Goal: Task Accomplishment & Management: Complete application form

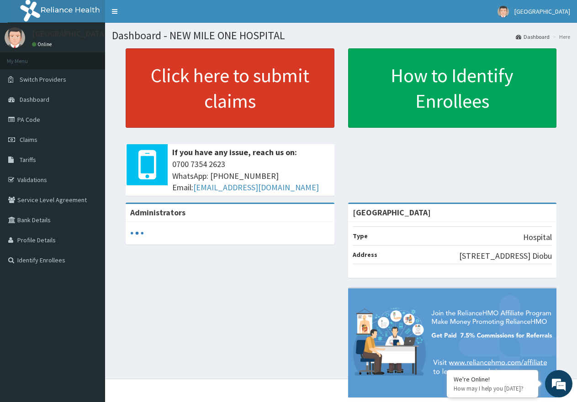
drag, startPoint x: 44, startPoint y: 119, endPoint x: 220, endPoint y: 56, distance: 186.8
click at [44, 119] on link "PA Code" at bounding box center [52, 120] width 105 height 20
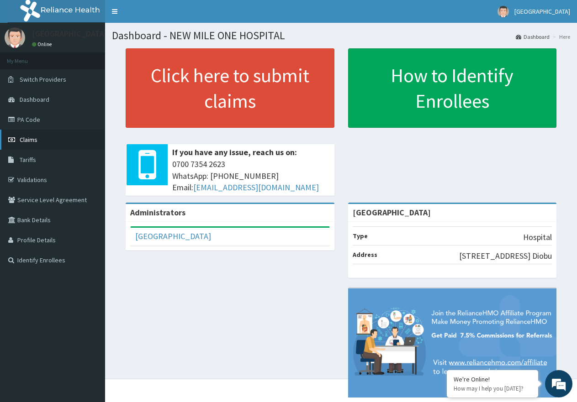
click at [34, 138] on span "Claims" at bounding box center [29, 140] width 18 height 8
click at [26, 123] on link "PA Code" at bounding box center [52, 120] width 105 height 20
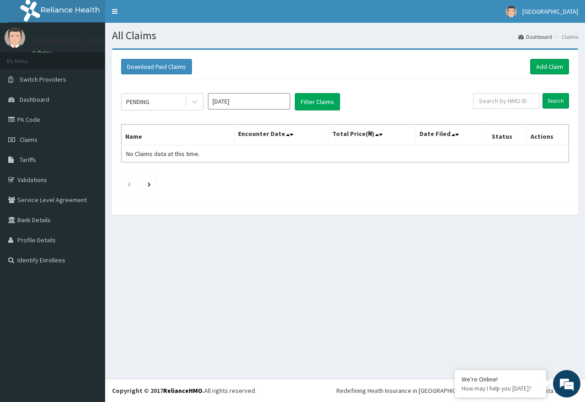
click at [248, 105] on input "Aug 2025" at bounding box center [249, 101] width 82 height 16
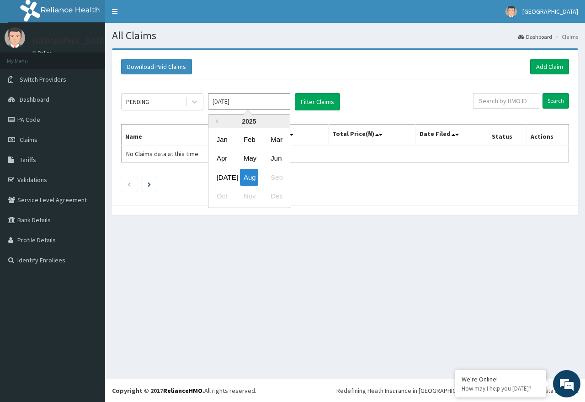
drag, startPoint x: 224, startPoint y: 181, endPoint x: 221, endPoint y: 175, distance: 7.2
click at [224, 181] on div "Jul" at bounding box center [222, 177] width 18 height 17
type input "Jul 2025"
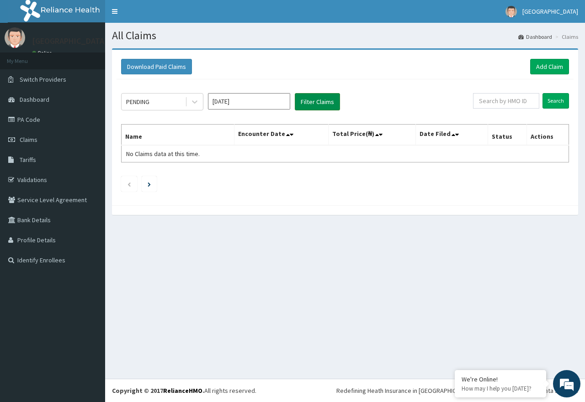
click at [312, 105] on button "Filter Claims" at bounding box center [317, 101] width 45 height 17
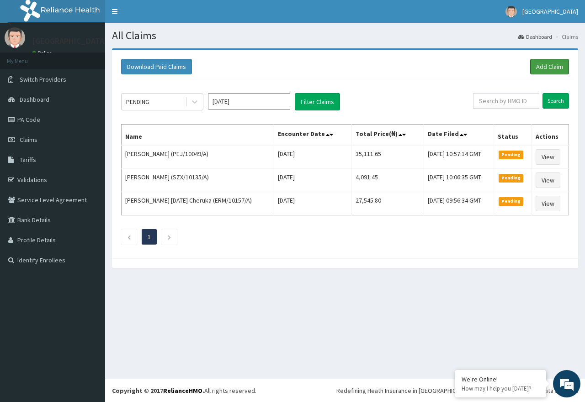
drag, startPoint x: 560, startPoint y: 64, endPoint x: 418, endPoint y: 140, distance: 160.7
click at [560, 64] on link "Add Claim" at bounding box center [549, 67] width 39 height 16
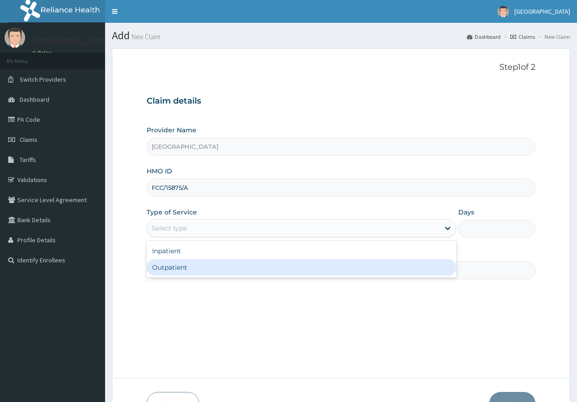
click at [318, 255] on div "Inpatient" at bounding box center [301, 251] width 309 height 16
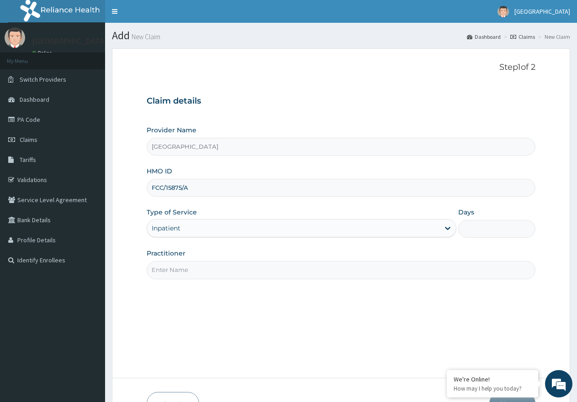
click at [500, 236] on input "Days" at bounding box center [496, 229] width 77 height 18
type input "2"
click at [219, 275] on input "Practitioner" at bounding box center [341, 270] width 389 height 18
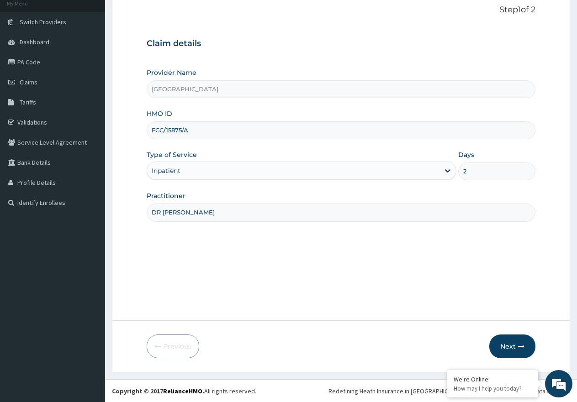
scroll to position [58, 0]
type input "DR [PERSON_NAME]"
click at [505, 342] on button "Next" at bounding box center [512, 346] width 46 height 24
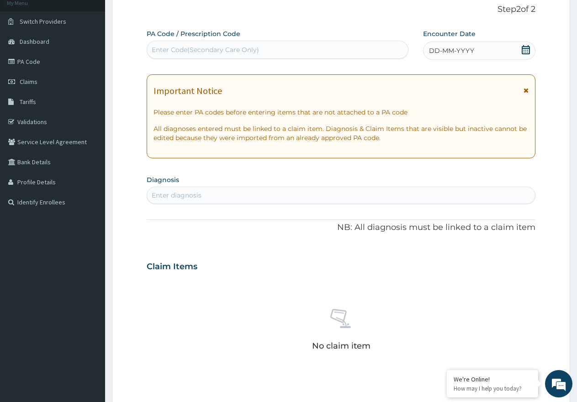
click at [180, 51] on div "Enter Code(Secondary Care Only)" at bounding box center [205, 49] width 107 height 9
paste input "PA/210B10"
type input "PA/210B10"
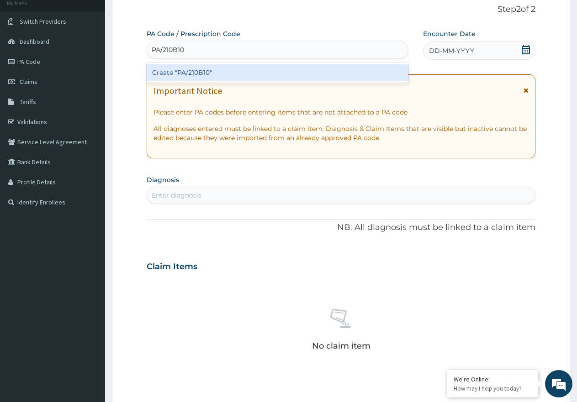
click at [208, 76] on div "Create "PA/210B10"" at bounding box center [278, 72] width 262 height 16
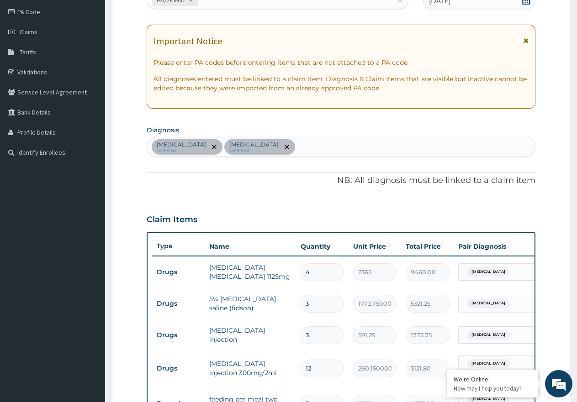
scroll to position [82, 0]
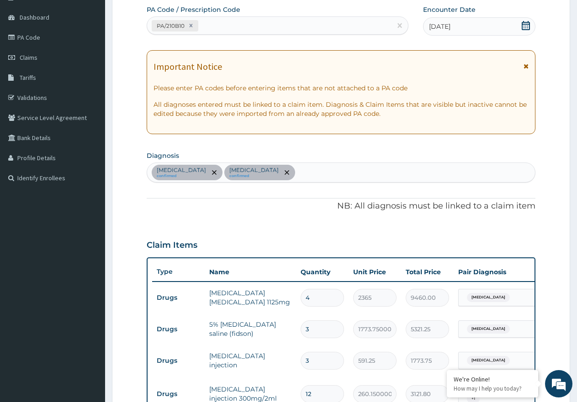
click at [264, 19] on div "PA/210B10" at bounding box center [269, 25] width 244 height 15
paste input "PA/955D2C"
type input "PA/955D2C"
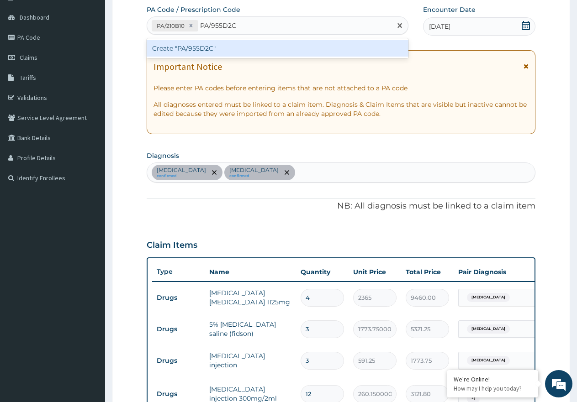
click at [204, 47] on div "Create "PA/955D2C"" at bounding box center [278, 48] width 262 height 16
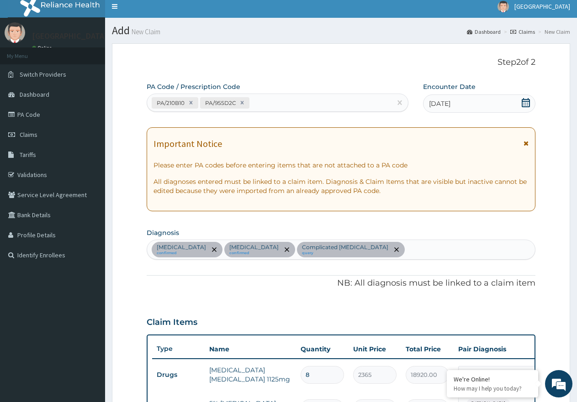
scroll to position [0, 0]
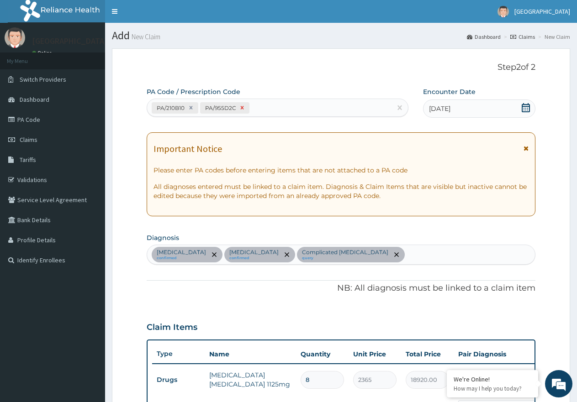
click at [244, 108] on icon at bounding box center [242, 107] width 3 height 3
type input "4"
type input "9460.00"
type input "3"
type input "5321.25"
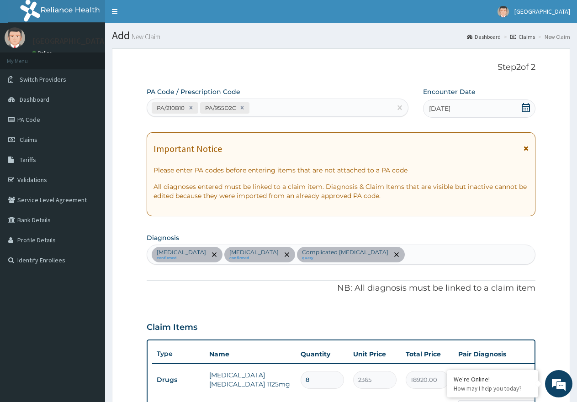
type input "3"
type input "1773.75"
type input "12"
type input "3121.80"
type input "1"
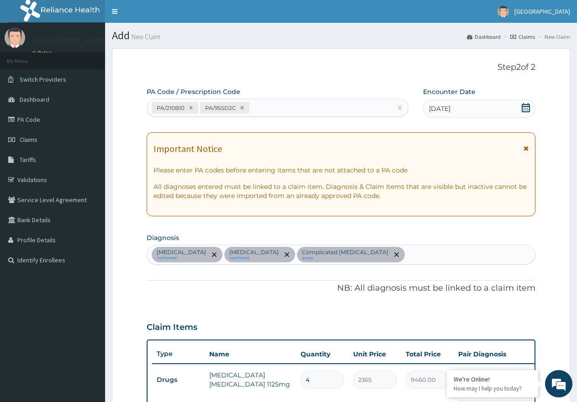
type input "3547.50"
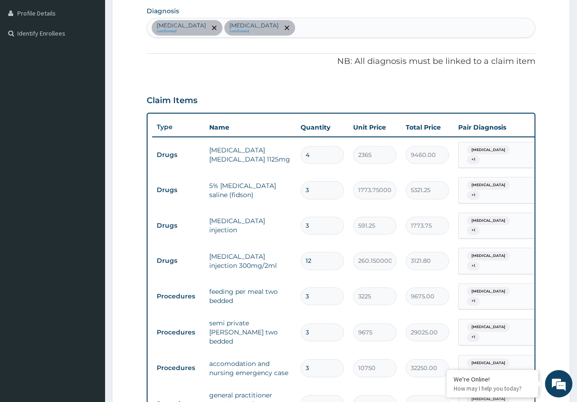
scroll to position [228, 0]
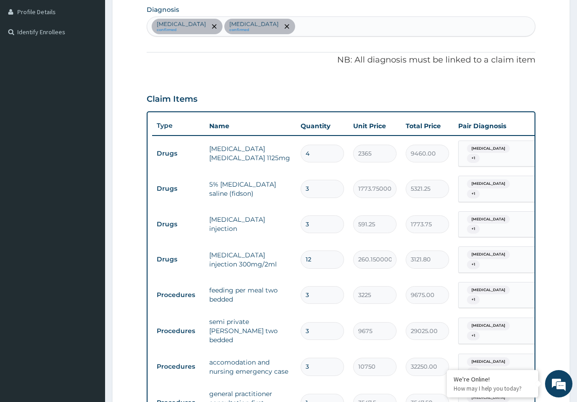
click at [321, 251] on input "12" at bounding box center [322, 260] width 43 height 18
type input "1"
type input "260.15"
type input "10"
type input "2601.50"
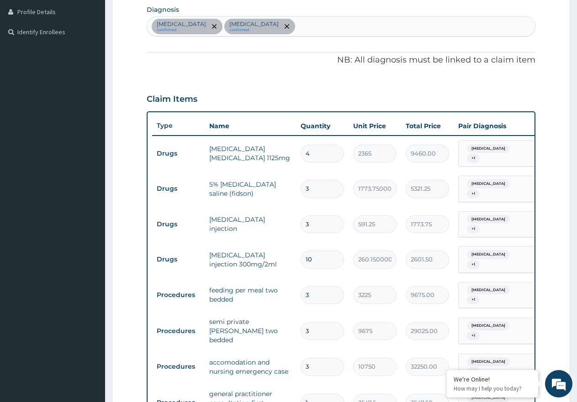
scroll to position [274, 0]
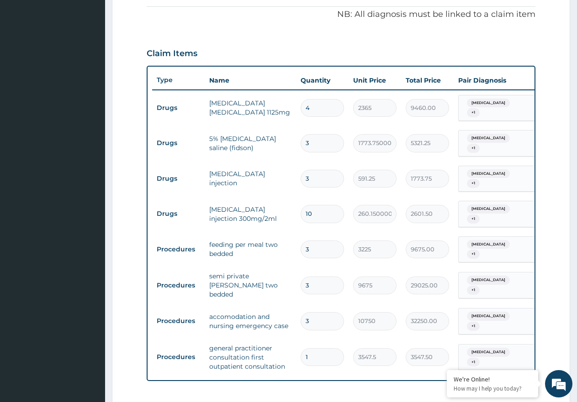
type input "10"
click at [315, 241] on input "3" at bounding box center [322, 250] width 43 height 18
type input "0.00"
type input "2"
type input "6450.00"
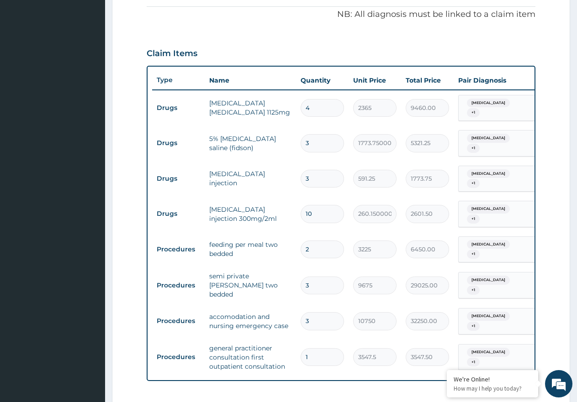
type input "0.00"
type input "6"
type input "19350.00"
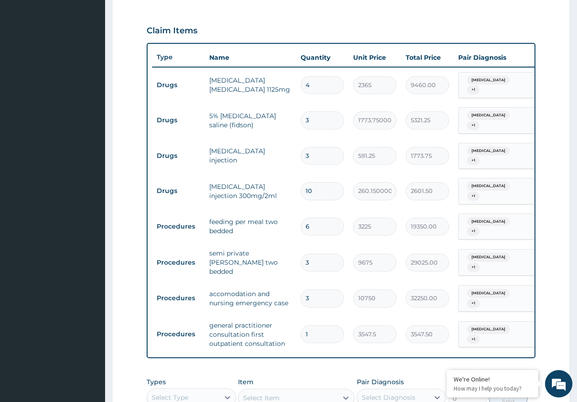
scroll to position [320, 0]
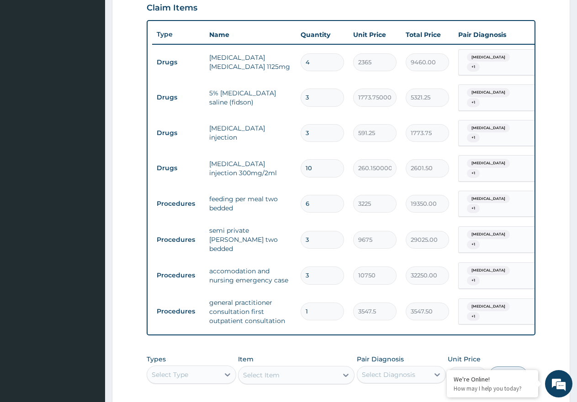
type input "6"
click at [317, 231] on input "3" at bounding box center [322, 240] width 43 height 18
type input "0.00"
type input "2"
type input "19350.00"
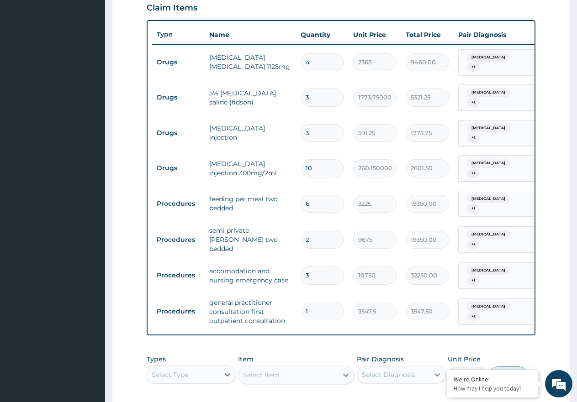
type input "2"
click at [315, 267] on input "3" at bounding box center [322, 276] width 43 height 18
type input "0.00"
type input "2"
type input "21500.00"
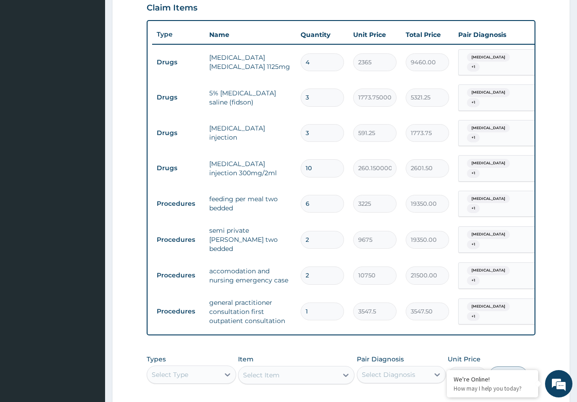
scroll to position [0, 70]
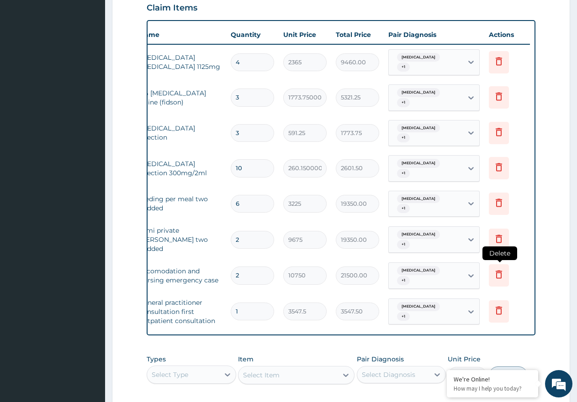
click at [502, 269] on icon at bounding box center [498, 274] width 11 height 11
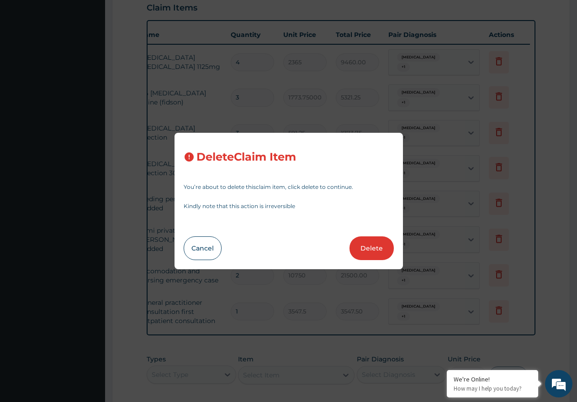
drag, startPoint x: 366, startPoint y: 245, endPoint x: 365, endPoint y: 259, distance: 14.2
click at [366, 246] on button "Delete" at bounding box center [371, 249] width 44 height 24
type input "1"
type input "3547.5"
type input "3547.50"
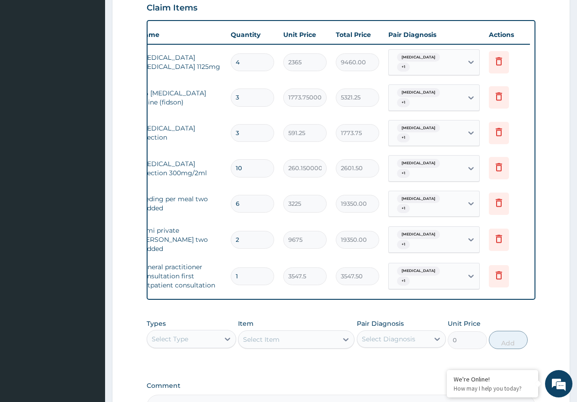
scroll to position [0, 0]
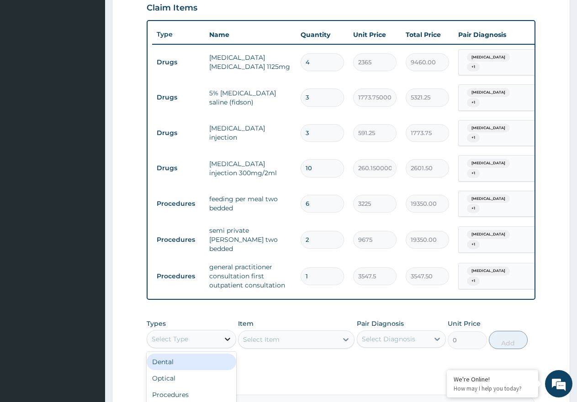
click at [220, 331] on div at bounding box center [227, 339] width 16 height 16
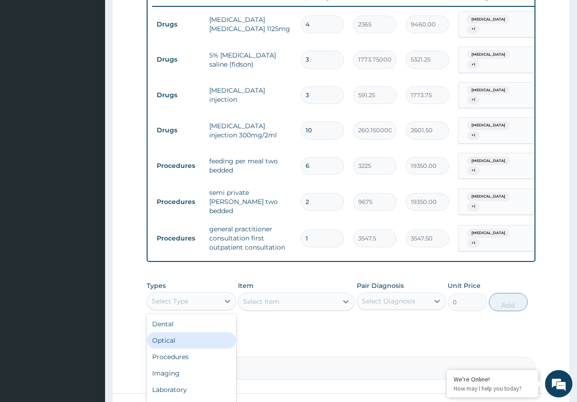
scroll to position [411, 0]
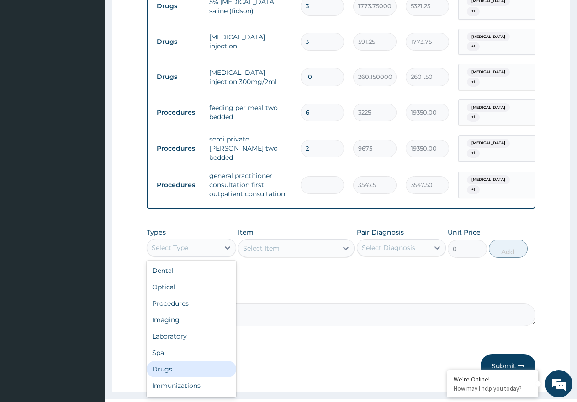
click at [188, 361] on div "Drugs" at bounding box center [192, 369] width 90 height 16
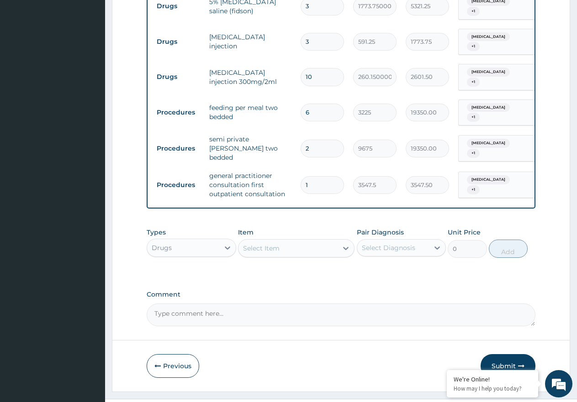
click at [258, 241] on div "Select Item" at bounding box center [287, 248] width 99 height 15
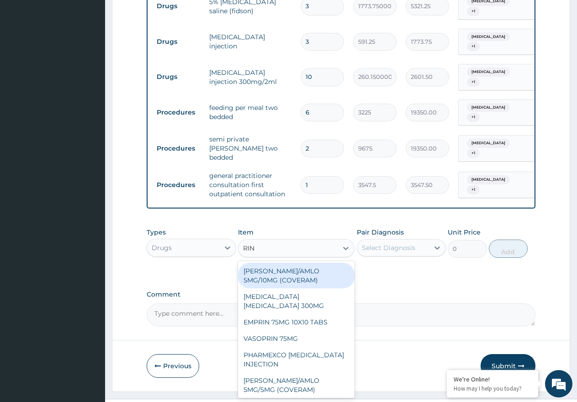
type input "RING"
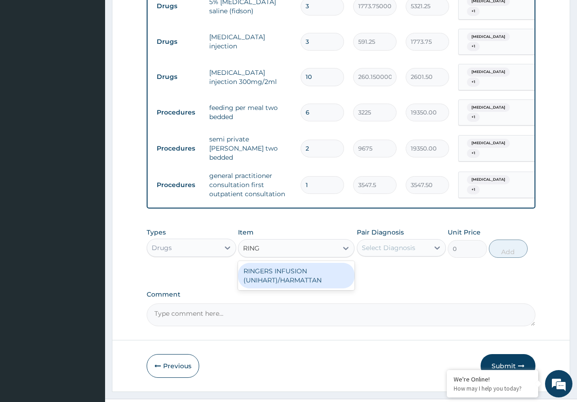
click at [297, 263] on div "RINGERS INFUSION (UNIHART)/HARMATTAN" at bounding box center [296, 276] width 116 height 26
type input "1773.7500000000002"
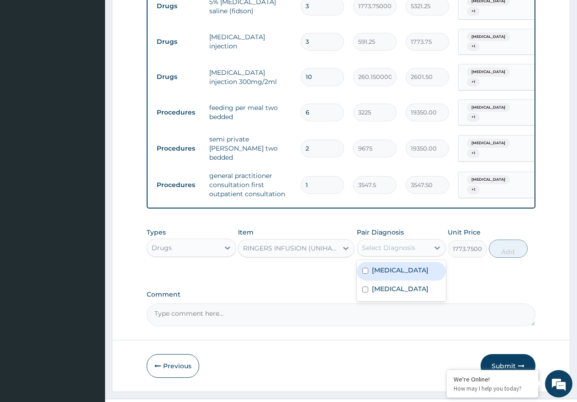
drag, startPoint x: 401, startPoint y: 234, endPoint x: 401, endPoint y: 252, distance: 18.3
click at [400, 244] on div "Select Diagnosis" at bounding box center [388, 248] width 53 height 9
drag, startPoint x: 404, startPoint y: 260, endPoint x: 477, endPoint y: 254, distance: 72.9
click at [407, 262] on div "Sepsis" at bounding box center [402, 271] width 90 height 19
checkbox input "true"
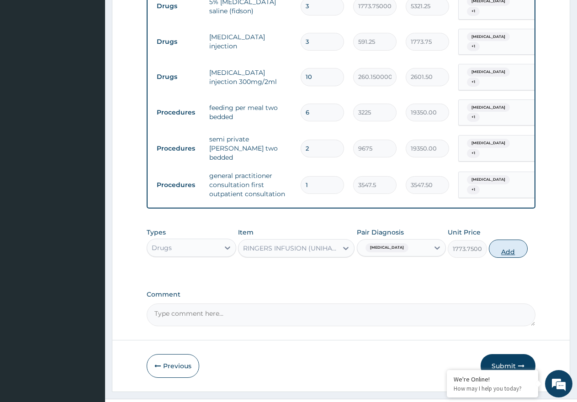
click at [513, 240] on button "Add" at bounding box center [508, 249] width 39 height 18
type input "0"
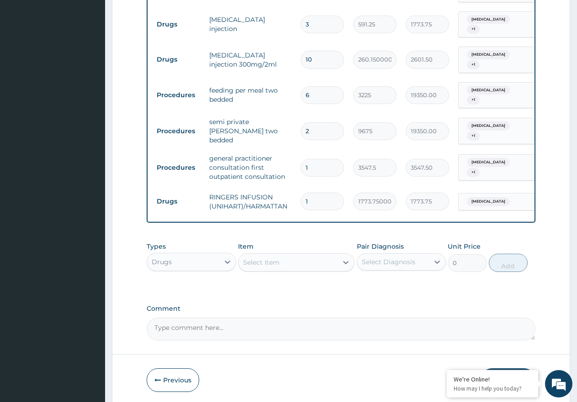
scroll to position [446, 0]
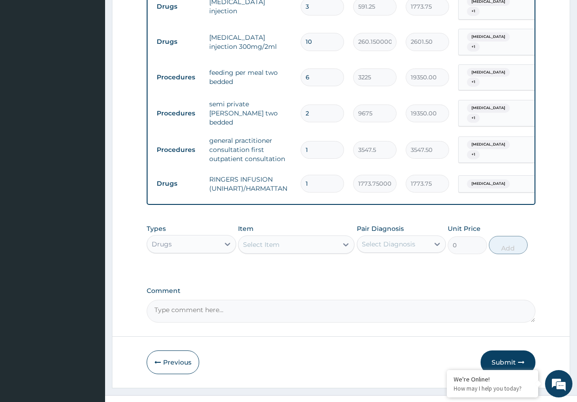
click at [255, 240] on div "Select Item" at bounding box center [261, 244] width 37 height 9
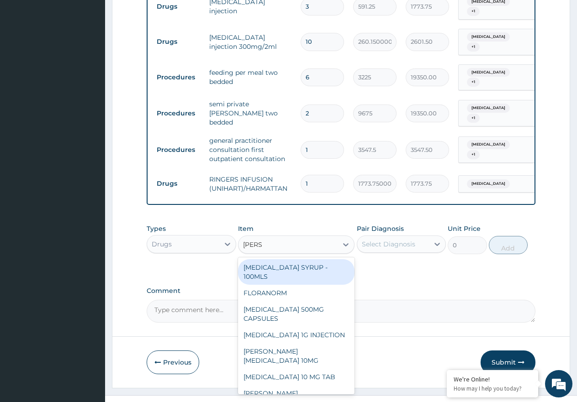
type input "LORAT"
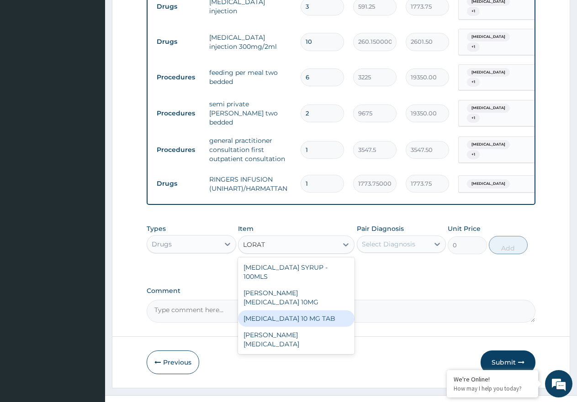
click at [312, 311] on div "LORATADINE 10 MG TAB" at bounding box center [296, 319] width 116 height 16
type input "59.12500000000001"
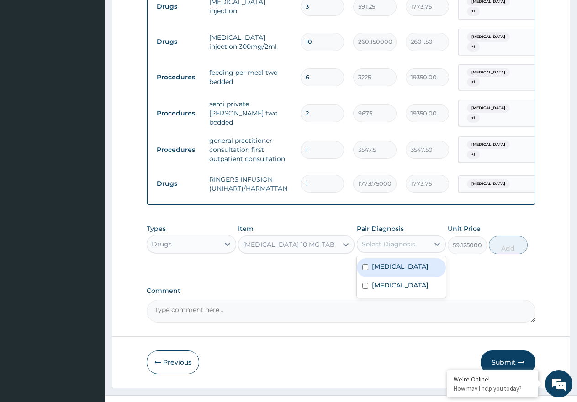
click at [418, 237] on div "Select Diagnosis" at bounding box center [393, 244] width 72 height 15
click at [411, 259] on div "Sepsis" at bounding box center [402, 268] width 90 height 19
checkbox input "true"
drag, startPoint x: 509, startPoint y: 231, endPoint x: 492, endPoint y: 230, distance: 16.9
click at [509, 236] on button "Add" at bounding box center [508, 245] width 39 height 18
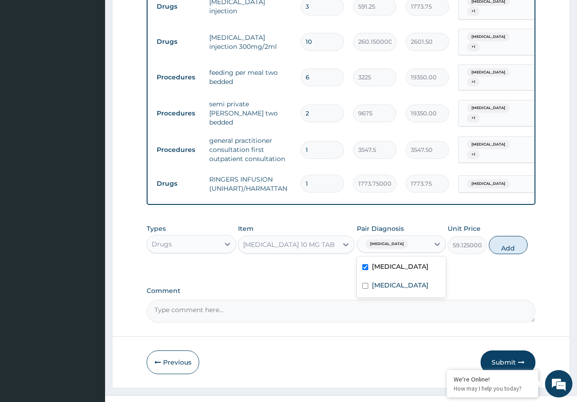
type input "0"
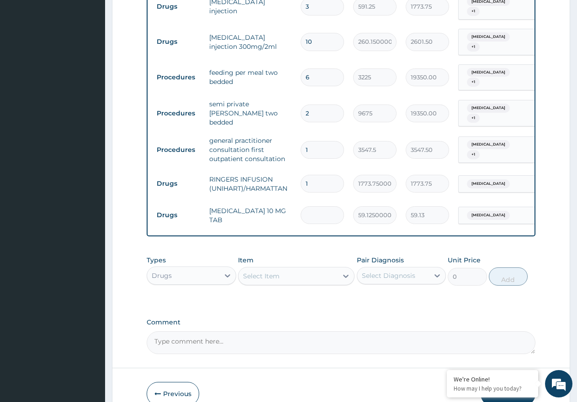
type input "0.00"
type input "4"
type input "236.50"
type input "4"
click at [296, 269] on div "Select Item" at bounding box center [287, 276] width 99 height 15
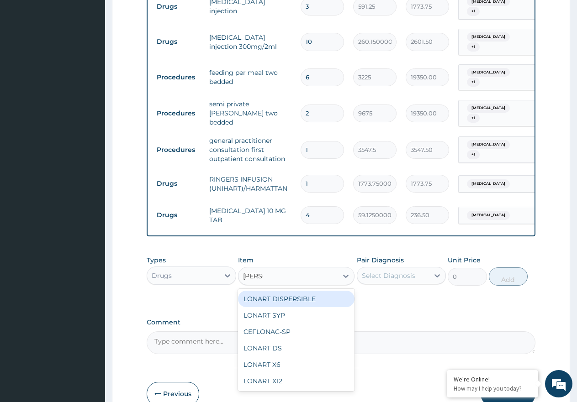
type input "LONAR"
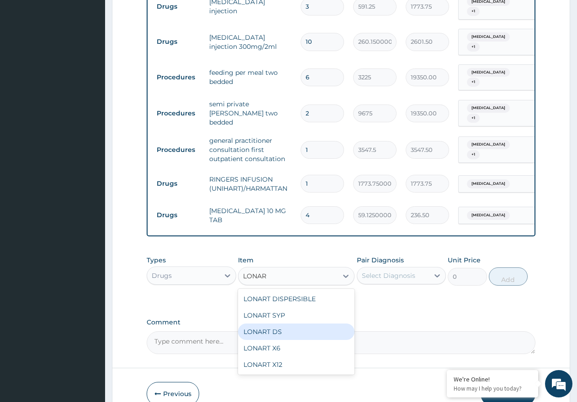
drag, startPoint x: 321, startPoint y: 315, endPoint x: 408, endPoint y: 280, distance: 93.4
click at [322, 324] on div "LONART DS" at bounding box center [296, 332] width 116 height 16
type input "473.00000000000006"
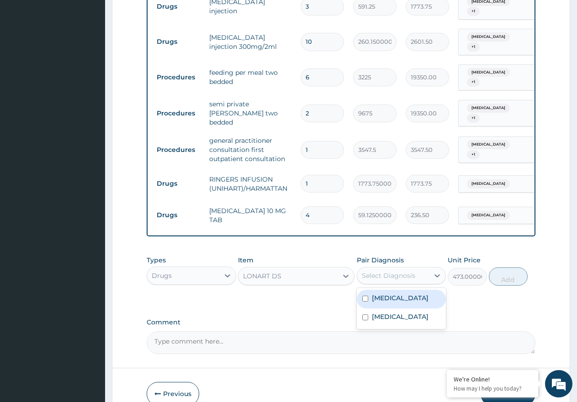
click at [405, 271] on div "Select Diagnosis" at bounding box center [388, 275] width 53 height 9
drag, startPoint x: 408, startPoint y: 296, endPoint x: 428, endPoint y: 297, distance: 19.2
click at [409, 312] on label "Falciparum malaria" at bounding box center [400, 316] width 57 height 9
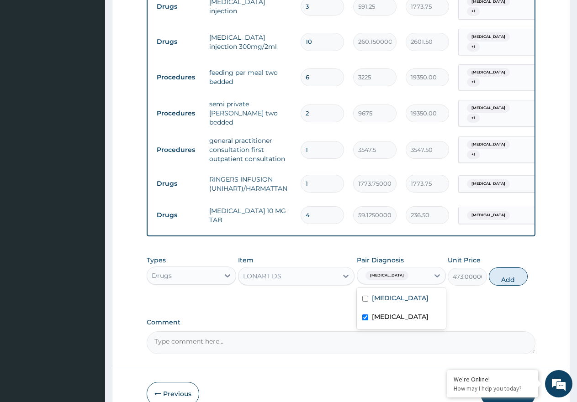
checkbox input "true"
click at [505, 268] on button "Add" at bounding box center [508, 277] width 39 height 18
type input "0"
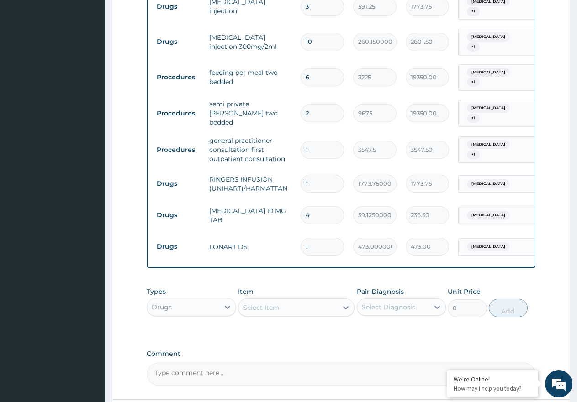
type input "0.00"
type input "6"
type input "2838.00"
type input "6"
click at [277, 301] on div "Select Item" at bounding box center [287, 308] width 99 height 15
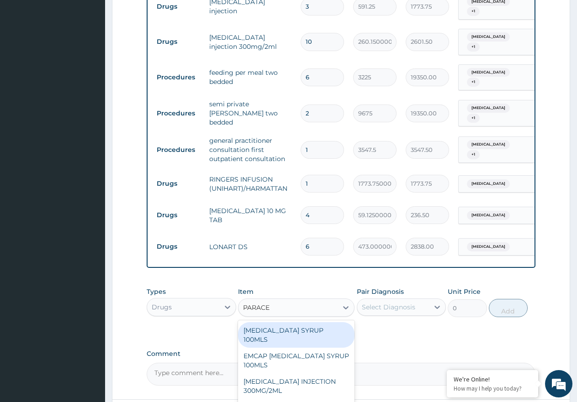
type input "PARACET"
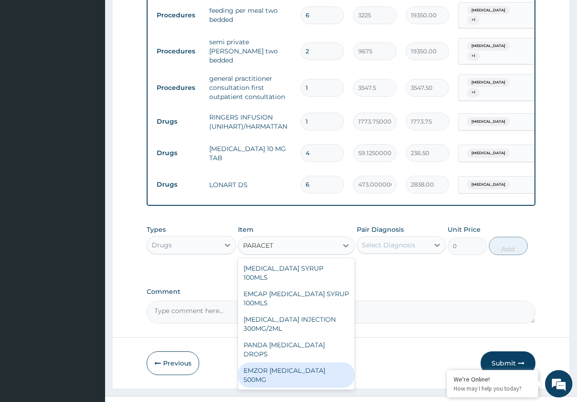
scroll to position [509, 0]
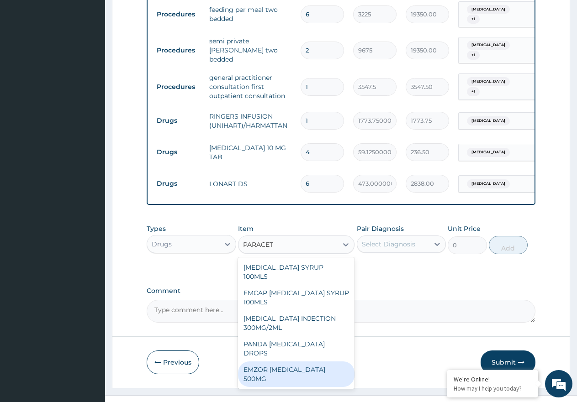
click at [323, 362] on div "EMZOR PARACETAMOL 500MG" at bounding box center [296, 375] width 116 height 26
type input "23.65"
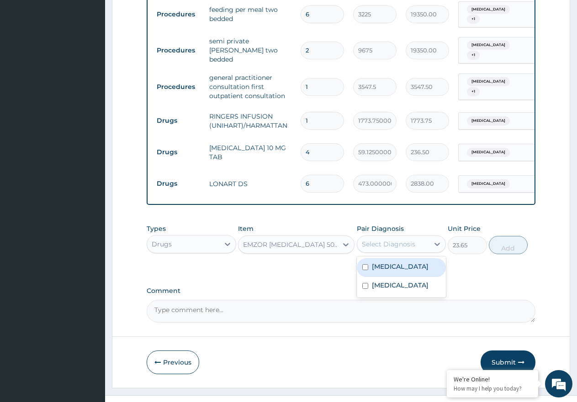
click at [383, 240] on div "Select Diagnosis" at bounding box center [388, 244] width 53 height 9
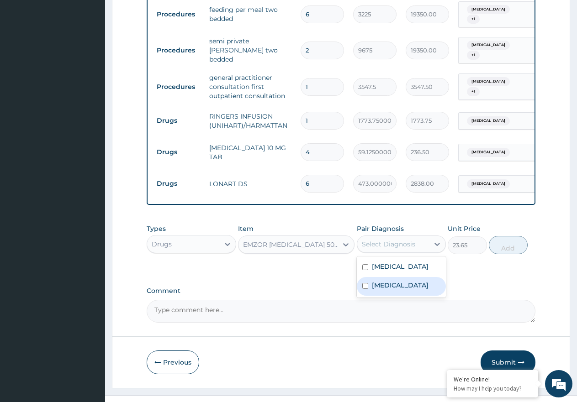
drag, startPoint x: 403, startPoint y: 270, endPoint x: 416, endPoint y: 268, distance: 13.4
click at [407, 281] on label "Falciparum malaria" at bounding box center [400, 285] width 57 height 9
checkbox input "true"
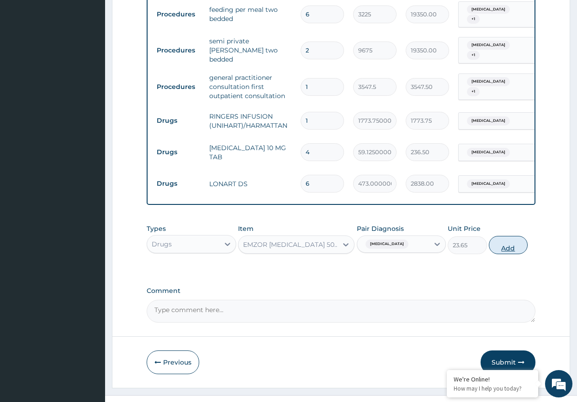
click at [503, 236] on button "Add" at bounding box center [508, 245] width 39 height 18
type input "0"
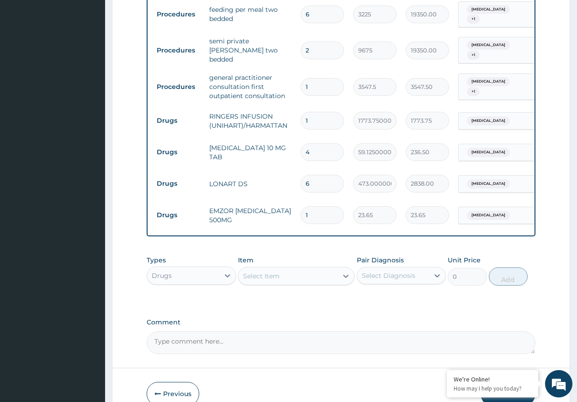
type input "18"
type input "425.70"
type input "18"
click at [279, 272] on div "Select Item" at bounding box center [261, 276] width 37 height 9
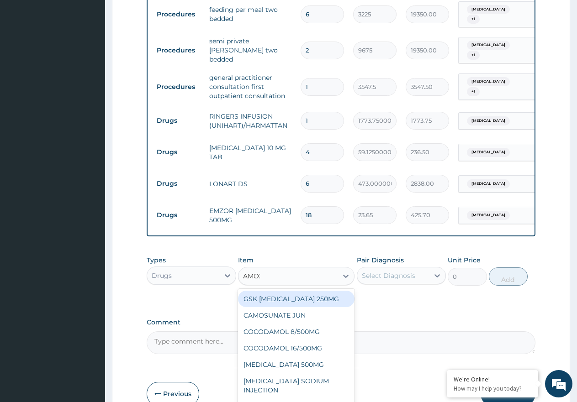
type input "AMOXI"
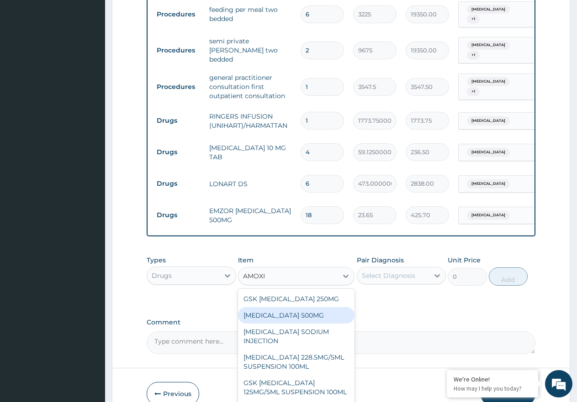
drag, startPoint x: 298, startPoint y: 296, endPoint x: 376, endPoint y: 289, distance: 77.5
click at [299, 307] on div "AMOXICILLIN 500MG" at bounding box center [296, 315] width 116 height 16
type input "70.95"
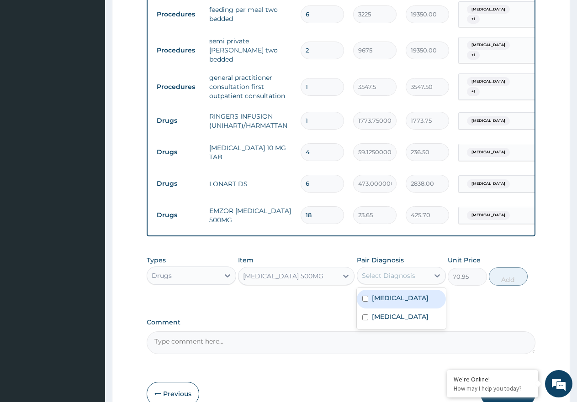
click at [398, 271] on div "Select Diagnosis" at bounding box center [388, 275] width 53 height 9
click at [417, 290] on div "Sepsis" at bounding box center [402, 299] width 90 height 19
checkbox input "true"
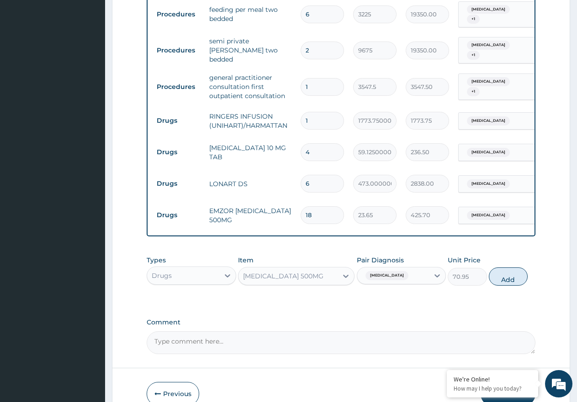
drag, startPoint x: 529, startPoint y: 250, endPoint x: 529, endPoint y: 257, distance: 6.5
click at [529, 253] on div "Types Drugs Item AMOXICILLIN 500MG Pair Diagnosis Sepsis Unit Price 70.95 Add" at bounding box center [341, 270] width 389 height 39
click at [519, 268] on button "Add" at bounding box center [508, 277] width 39 height 18
type input "0"
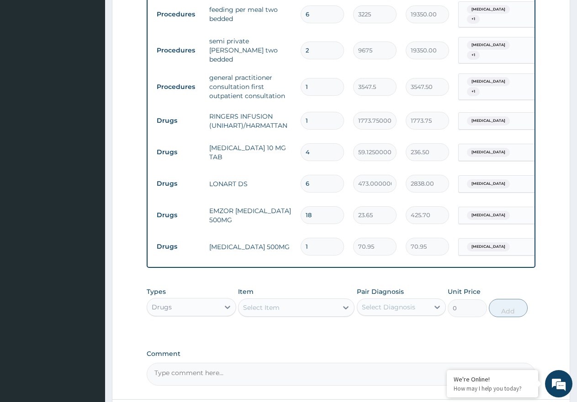
type input "15"
type input "1064.25"
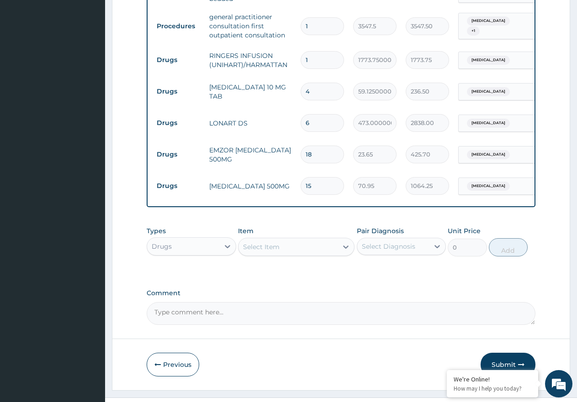
scroll to position [572, 0]
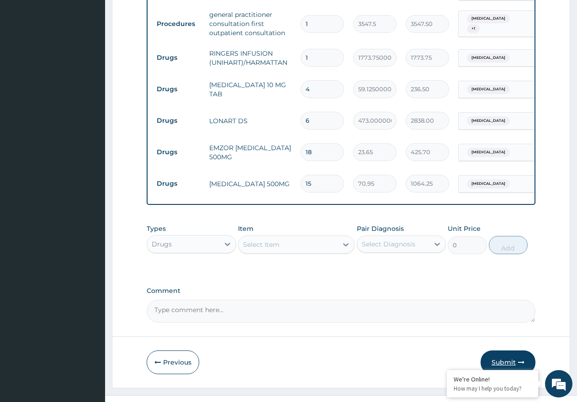
type input "15"
click at [517, 351] on button "Submit" at bounding box center [508, 363] width 55 height 24
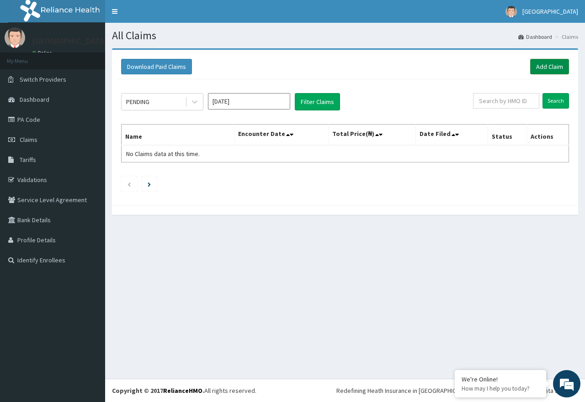
click at [547, 66] on link "Add Claim" at bounding box center [549, 67] width 39 height 16
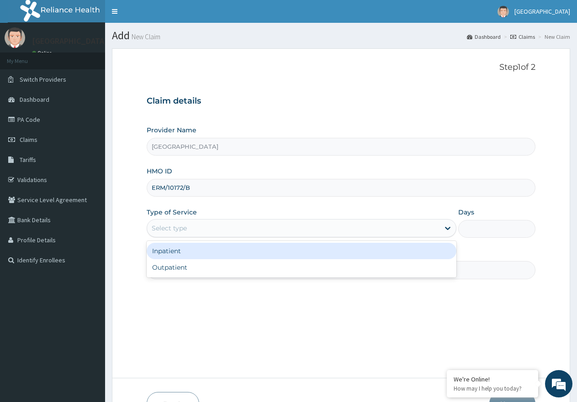
click at [370, 256] on div "Inpatient" at bounding box center [301, 251] width 309 height 16
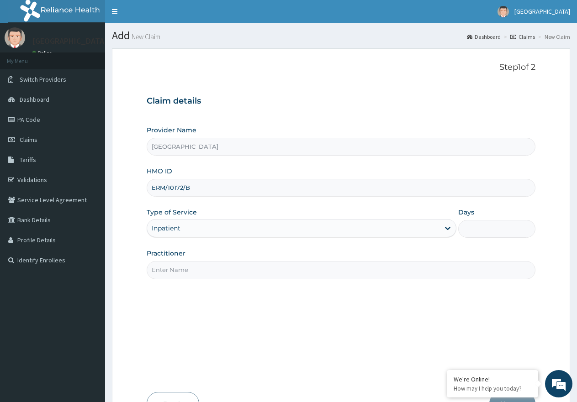
click at [506, 232] on input "Days" at bounding box center [496, 229] width 77 height 18
type input "3"
click at [192, 270] on input "Practitioner" at bounding box center [341, 270] width 389 height 18
type input "DR WILLIAMS"
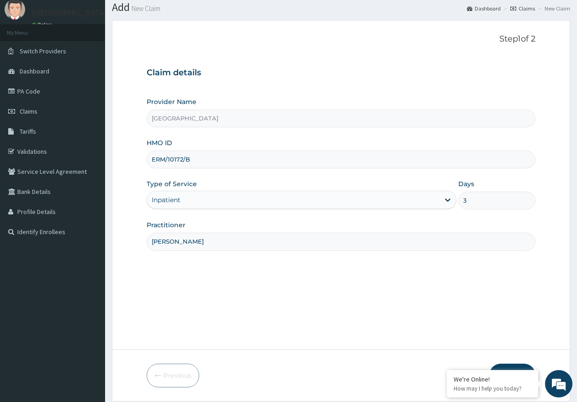
scroll to position [58, 0]
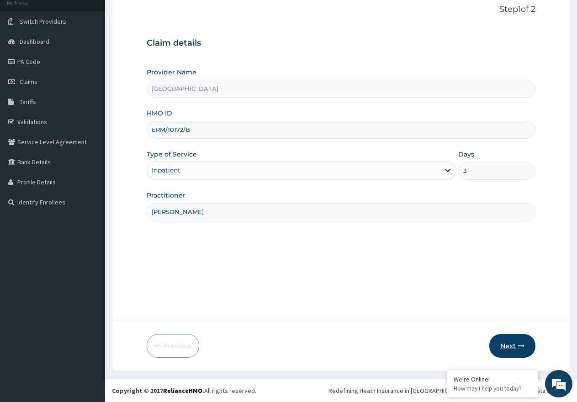
click at [514, 346] on button "Next" at bounding box center [512, 346] width 46 height 24
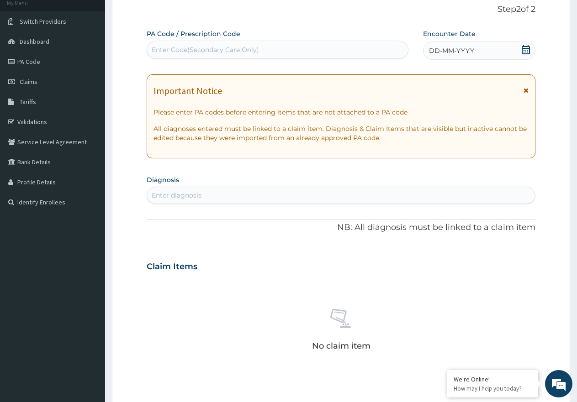
click at [277, 43] on div "Enter Code(Secondary Care Only)" at bounding box center [277, 49] width 261 height 15
paste input "PA/CA7EFB"
type input "PA/CA7EFB"
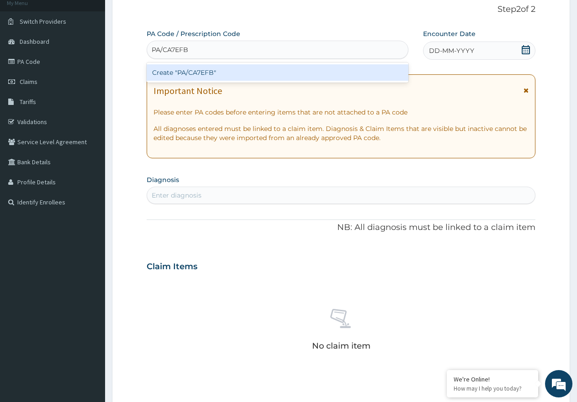
click at [202, 75] on div "Create "PA/CA7EFB"" at bounding box center [278, 72] width 262 height 16
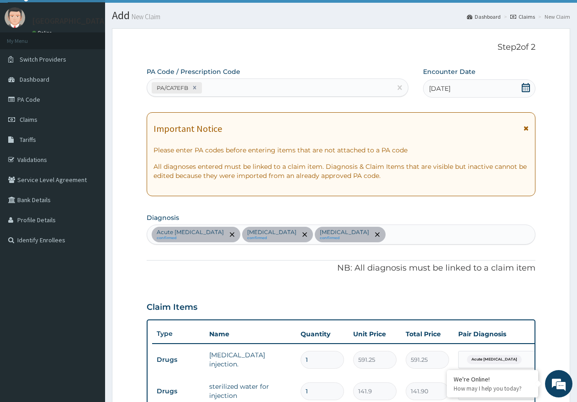
scroll to position [7, 0]
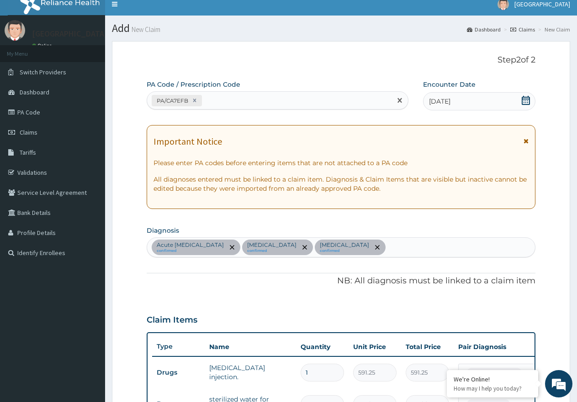
click at [245, 98] on div "PA/CA7EFB" at bounding box center [269, 100] width 244 height 15
paste input "PA/6BB539"
type input "PA/6BB539"
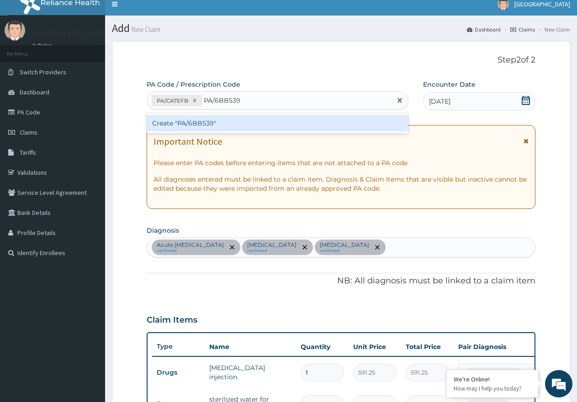
click at [205, 126] on div "Create "PA/6BB539"" at bounding box center [278, 123] width 262 height 16
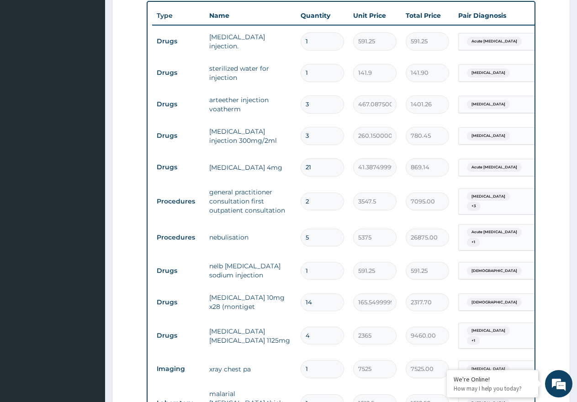
scroll to position [310, 0]
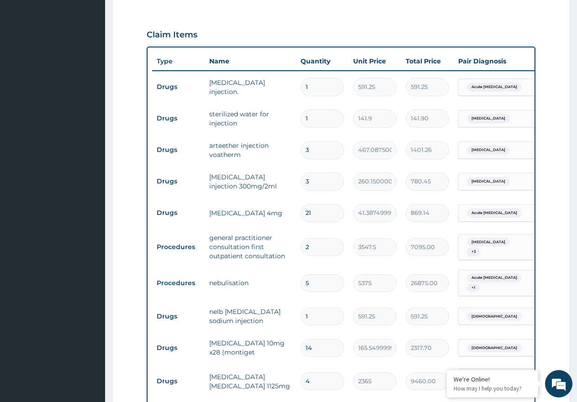
click at [327, 238] on input "2" at bounding box center [322, 247] width 43 height 18
type input "0.00"
type input "2"
type input "7095.00"
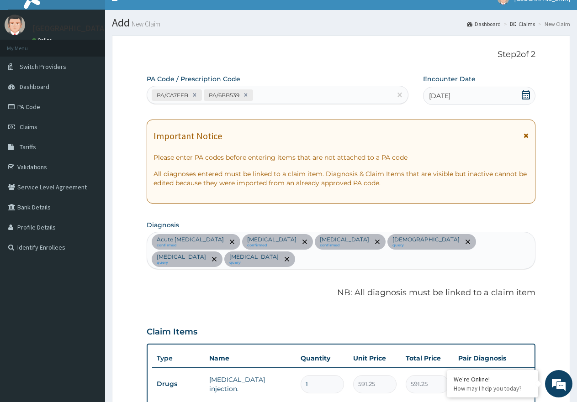
scroll to position [0, 0]
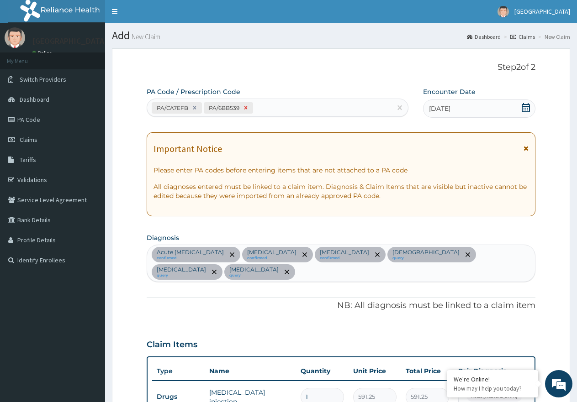
click at [245, 106] on icon at bounding box center [246, 108] width 6 height 6
type input "1"
type input "3547.50"
type input "3"
type input "16125.00"
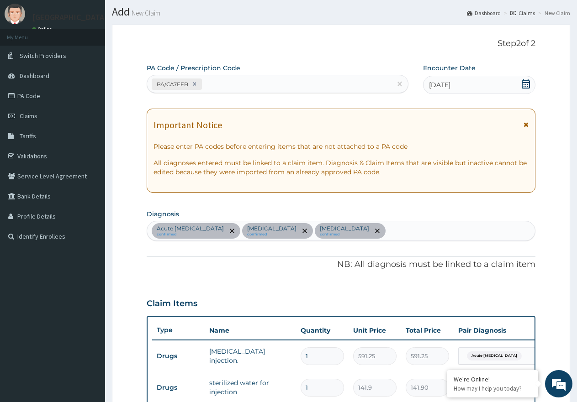
scroll to position [7, 0]
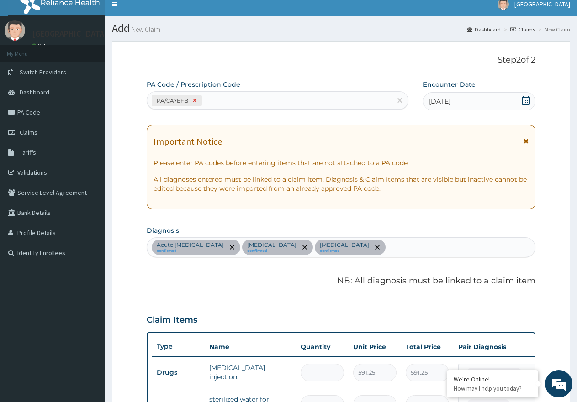
click at [197, 101] on icon at bounding box center [194, 100] width 6 height 6
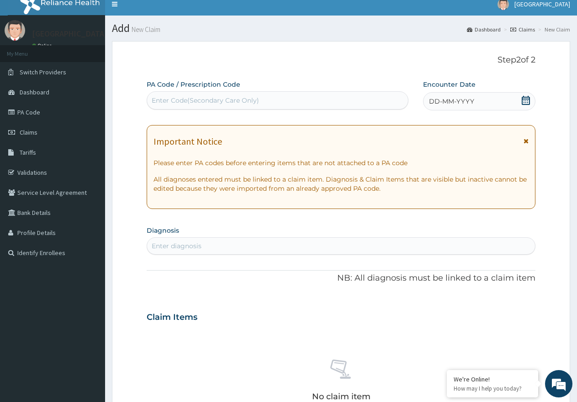
paste input "PA/6BB539"
type input "PA/6BB539"
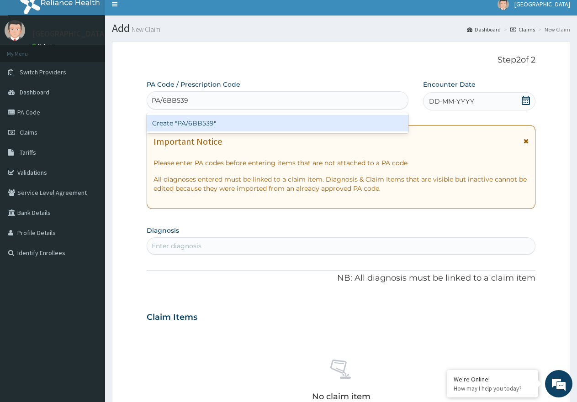
click at [196, 126] on div "Create "PA/6BB539"" at bounding box center [278, 123] width 262 height 16
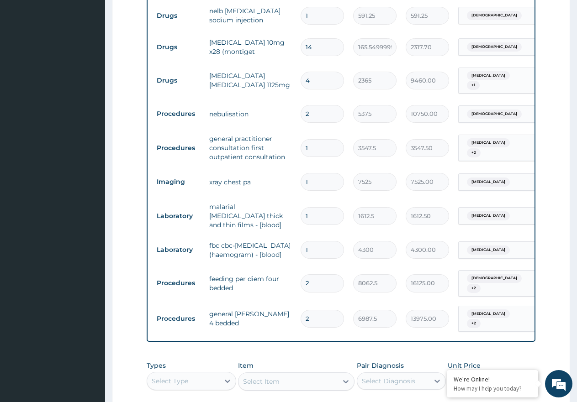
scroll to position [381, 0]
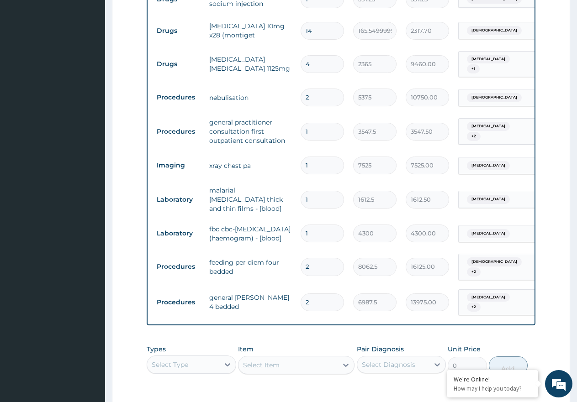
drag, startPoint x: 179, startPoint y: 360, endPoint x: 200, endPoint y: 371, distance: 23.9
click at [180, 360] on div "Select Type" at bounding box center [170, 364] width 37 height 9
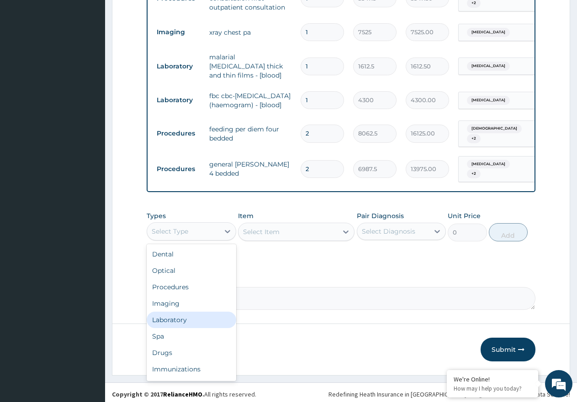
scroll to position [31, 0]
click at [198, 318] on div "Drugs" at bounding box center [192, 322] width 90 height 16
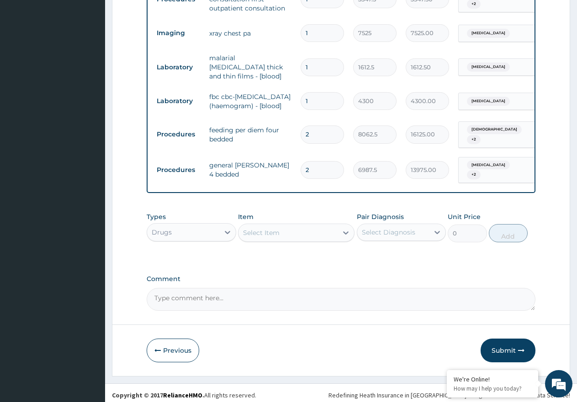
scroll to position [514, 0]
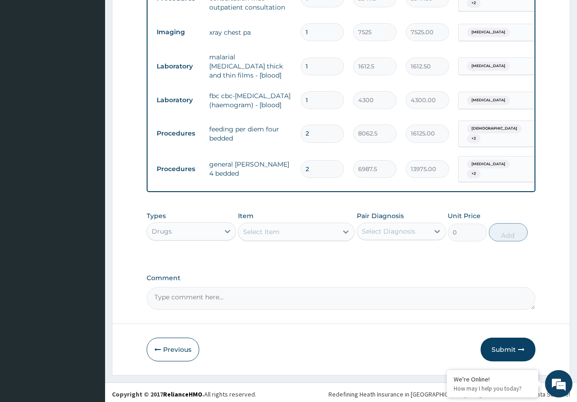
click at [270, 233] on div "Select Item" at bounding box center [287, 232] width 99 height 15
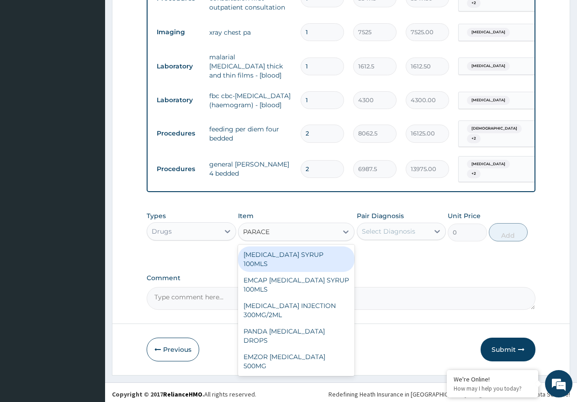
type input "PARACET"
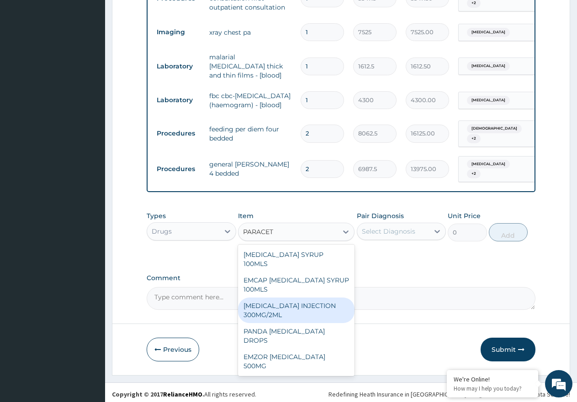
click at [291, 298] on div "PARACETAMOL INJECTION 300MG/2ML" at bounding box center [296, 311] width 116 height 26
type input "260.15000000000003"
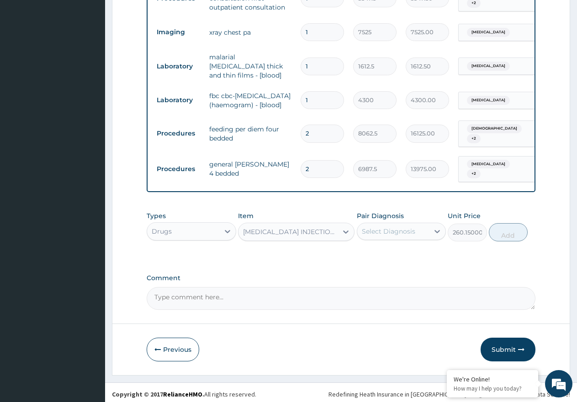
click at [404, 228] on div "Select Diagnosis" at bounding box center [388, 231] width 53 height 9
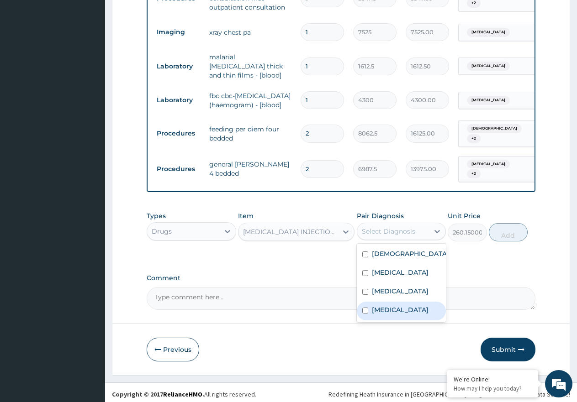
click at [396, 306] on div "Malaria" at bounding box center [402, 311] width 90 height 19
checkbox input "true"
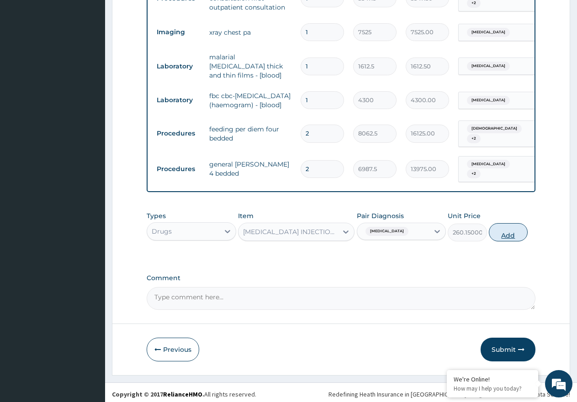
click at [517, 230] on button "Add" at bounding box center [508, 232] width 39 height 18
type input "0"
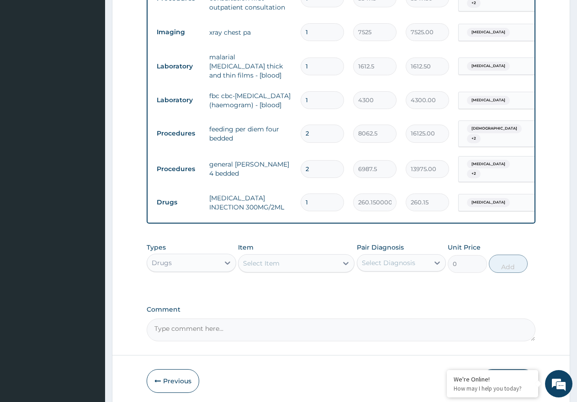
type input "0.00"
type input "8"
type input "2081.20"
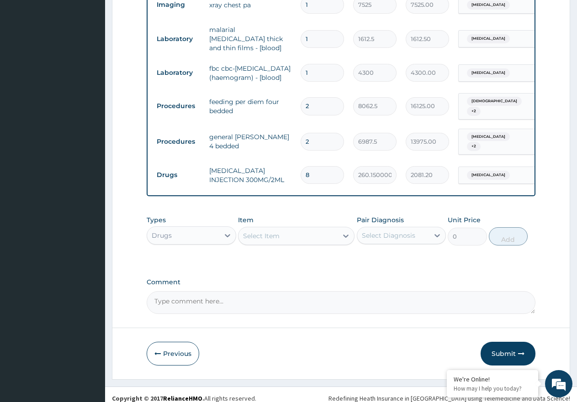
scroll to position [546, 0]
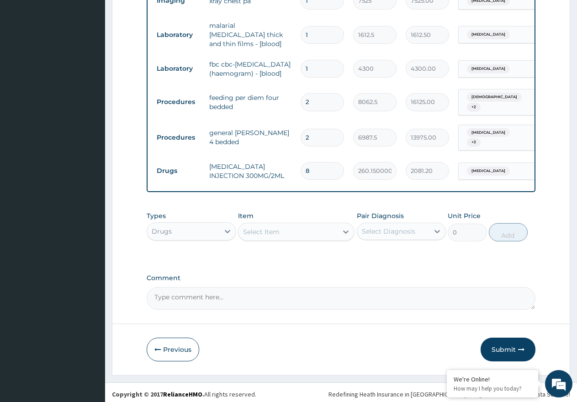
type input "8"
click at [262, 230] on div "Select Item" at bounding box center [261, 232] width 37 height 9
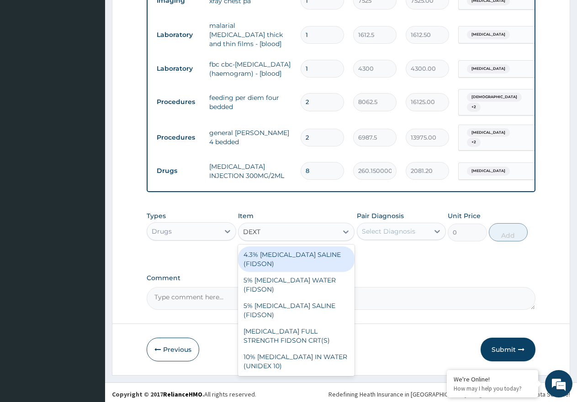
type input "DEXTR"
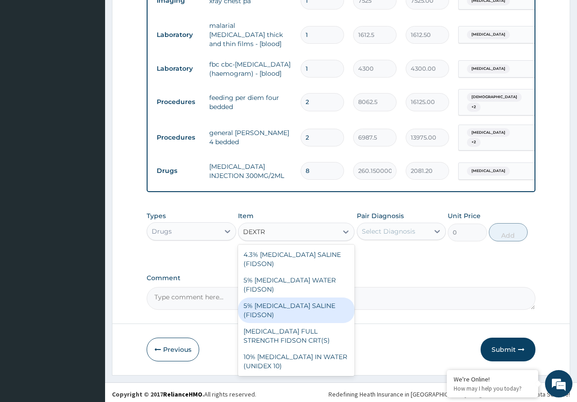
click at [320, 298] on div "5% DEXTROSE SALINE (FIDSON)" at bounding box center [296, 311] width 116 height 26
type input "1773.7500000000002"
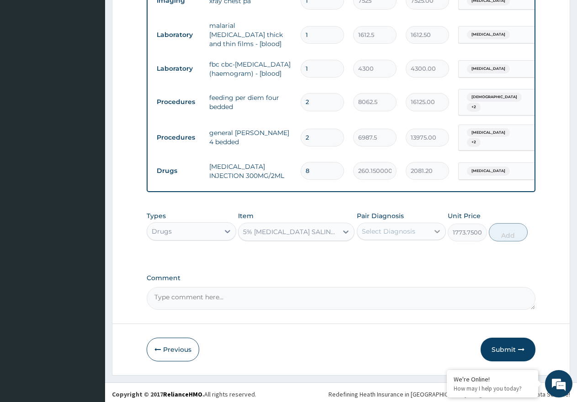
click at [432, 230] on div at bounding box center [437, 231] width 16 height 16
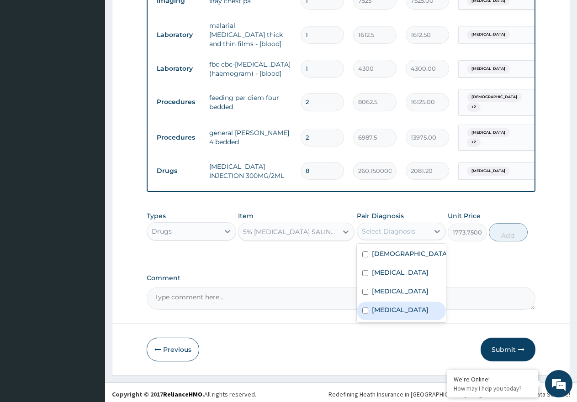
click at [415, 310] on div "Malaria" at bounding box center [402, 311] width 90 height 19
checkbox input "true"
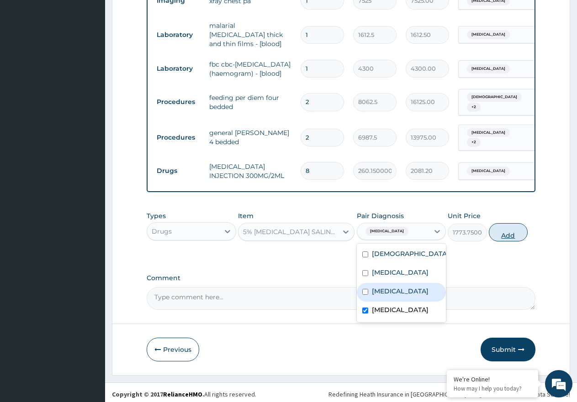
click at [506, 233] on button "Add" at bounding box center [508, 232] width 39 height 18
type input "0"
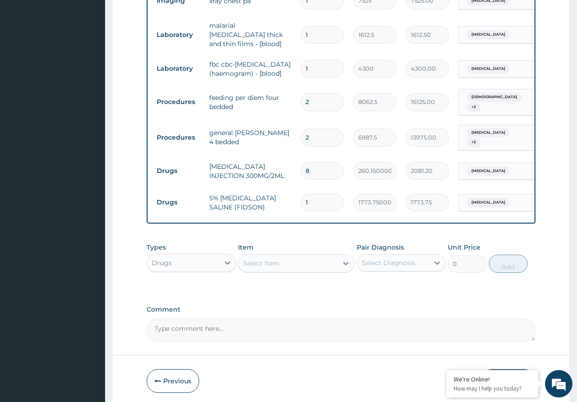
type input "0.00"
type input "3"
type input "5321.25"
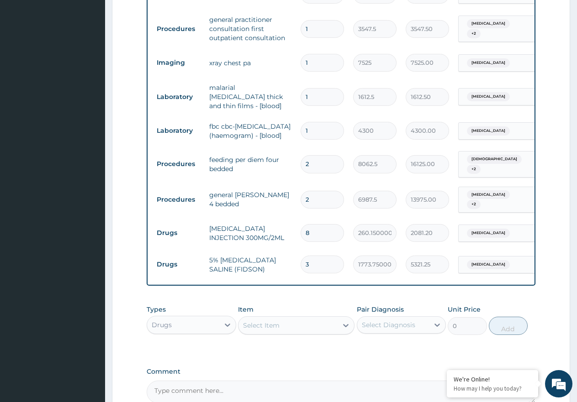
scroll to position [500, 0]
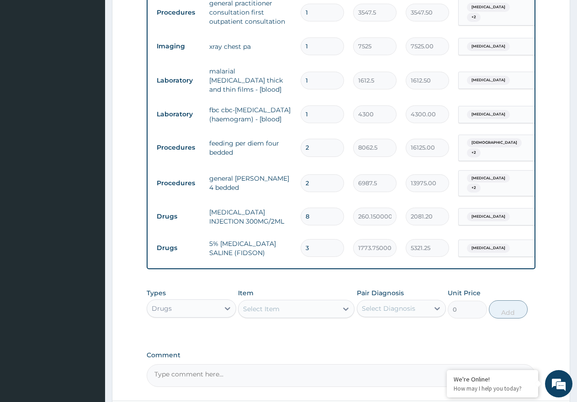
type input "3"
click at [274, 310] on div "Select Item" at bounding box center [287, 309] width 99 height 15
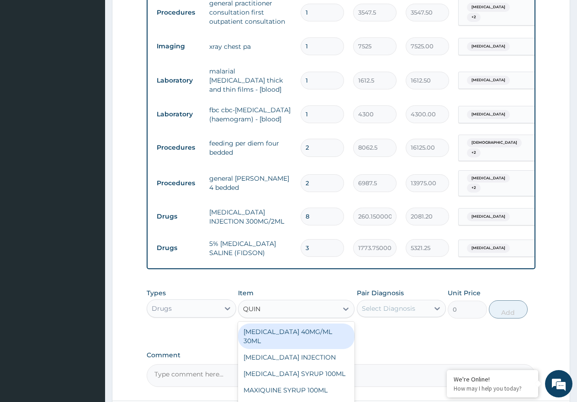
type input "QUINI"
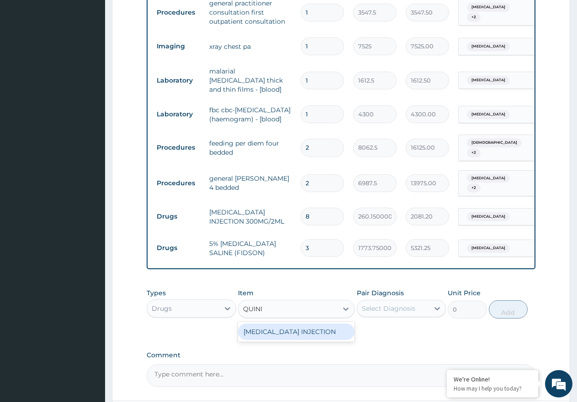
click at [317, 332] on div "QUININE INJECTION" at bounding box center [296, 332] width 116 height 16
type input "591.25"
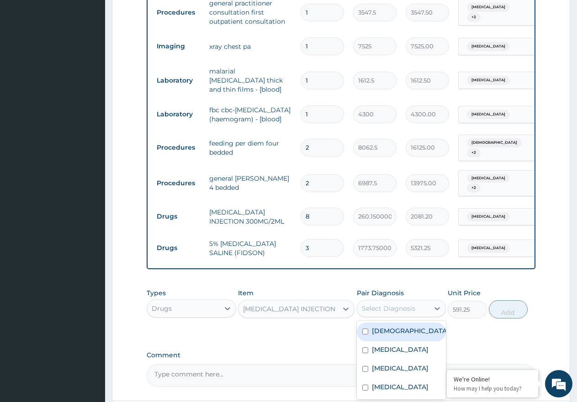
click at [396, 311] on div "Select Diagnosis" at bounding box center [393, 309] width 72 height 15
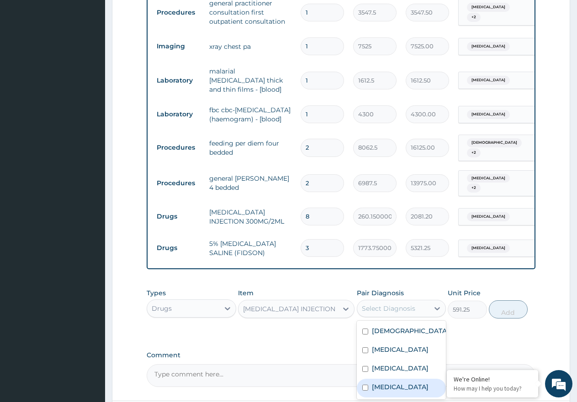
drag, startPoint x: 392, startPoint y: 380, endPoint x: 486, endPoint y: 364, distance: 95.8
click at [393, 383] on label "Malaria" at bounding box center [400, 387] width 57 height 9
checkbox input "true"
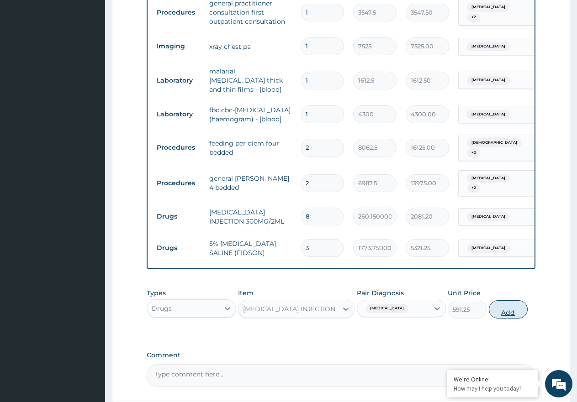
click at [514, 307] on button "Add" at bounding box center [508, 310] width 39 height 18
type input "0"
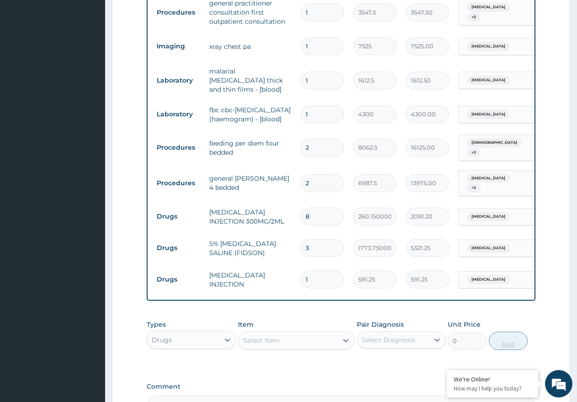
type input "0.00"
type input "3"
type input "1773.75"
type input "3"
click at [274, 336] on div "Select Item" at bounding box center [261, 340] width 37 height 9
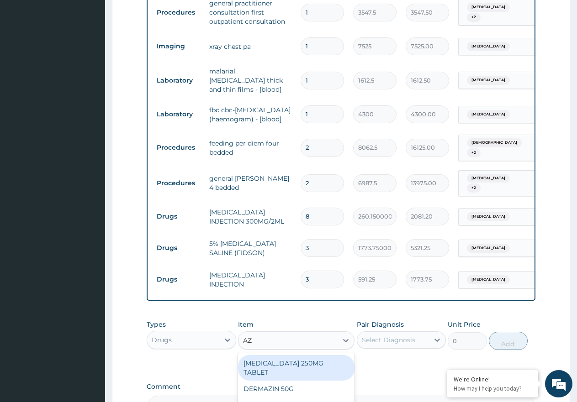
type input "AZI"
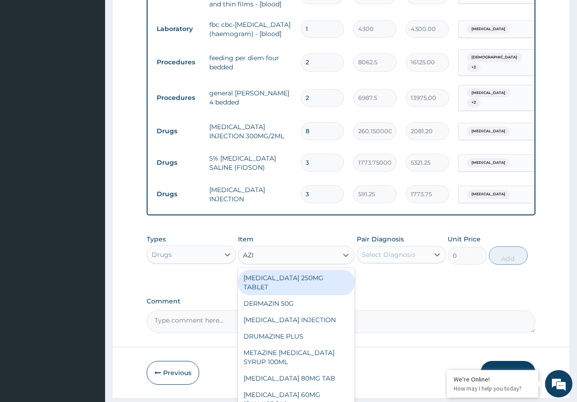
scroll to position [592, 0]
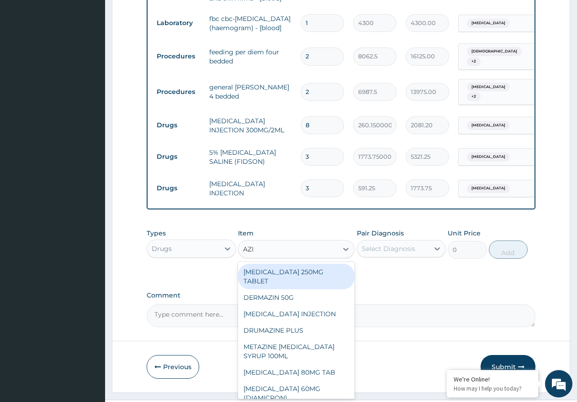
click at [335, 275] on div "AZITHROMYCIN 250MG TABLET" at bounding box center [296, 277] width 116 height 26
type input "177.375"
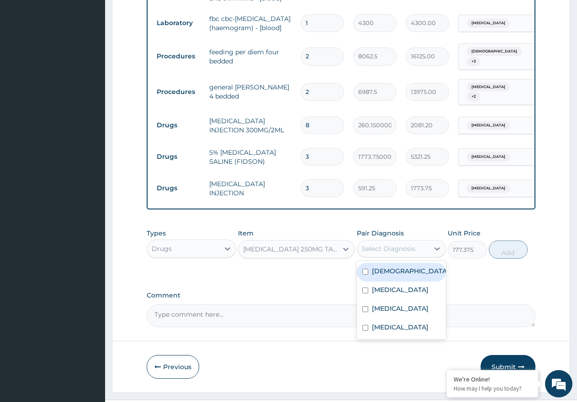
click at [403, 247] on div "Select Diagnosis" at bounding box center [388, 248] width 53 height 9
click at [398, 305] on label "Pneumonia" at bounding box center [400, 308] width 57 height 9
checkbox input "true"
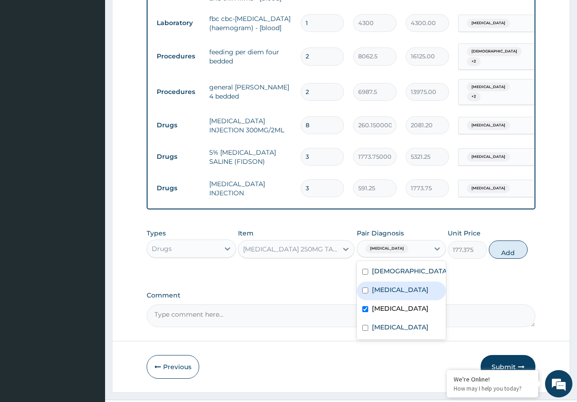
drag, startPoint x: 399, startPoint y: 294, endPoint x: 505, endPoint y: 274, distance: 107.9
click at [400, 293] on div "Sepsis" at bounding box center [402, 291] width 90 height 19
checkbox input "true"
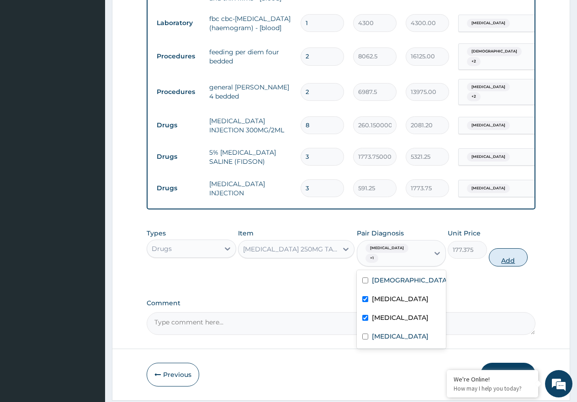
click at [514, 249] on button "Add" at bounding box center [508, 258] width 39 height 18
type input "0"
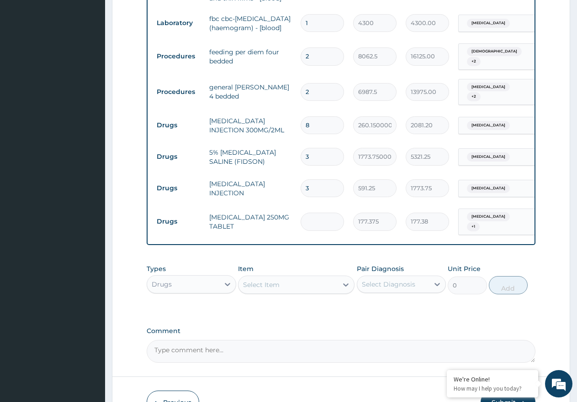
type input "0.00"
type input "6"
type input "1064.25"
type input "6"
click at [270, 281] on div "Select Item" at bounding box center [261, 285] width 37 height 9
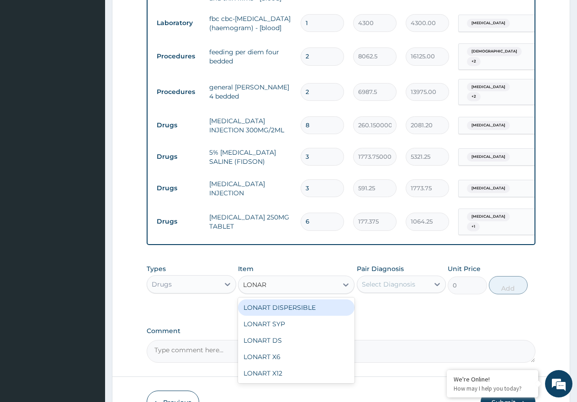
type input "LONART"
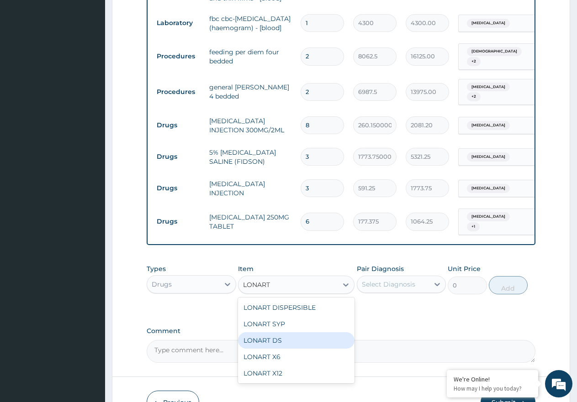
click at [270, 336] on div "LONART DS" at bounding box center [296, 341] width 116 height 16
type input "473.00000000000006"
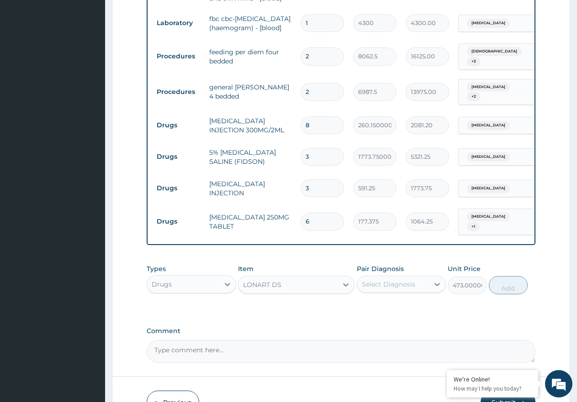
click at [402, 280] on div "Select Diagnosis" at bounding box center [388, 284] width 53 height 9
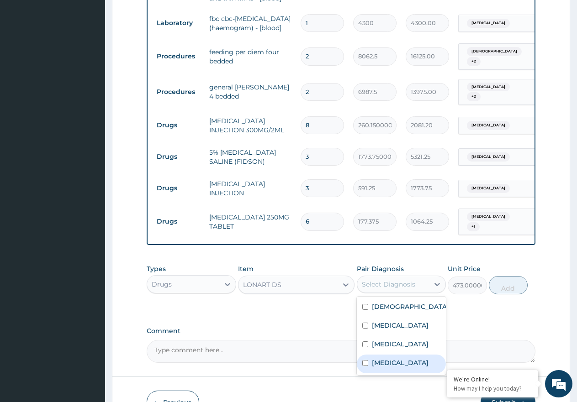
drag, startPoint x: 397, startPoint y: 360, endPoint x: 409, endPoint y: 353, distance: 13.6
click at [399, 360] on div "Malaria" at bounding box center [402, 364] width 90 height 19
checkbox input "true"
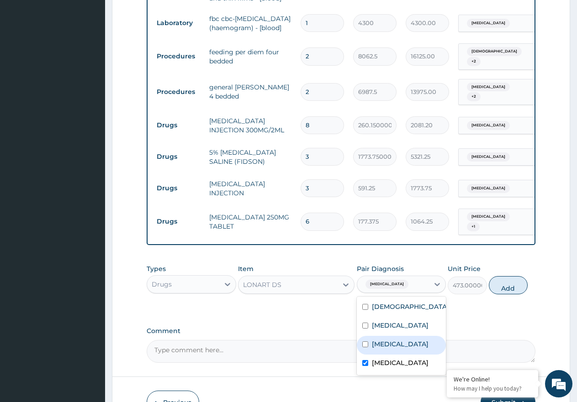
click at [502, 278] on button "Add" at bounding box center [508, 285] width 39 height 18
type input "0"
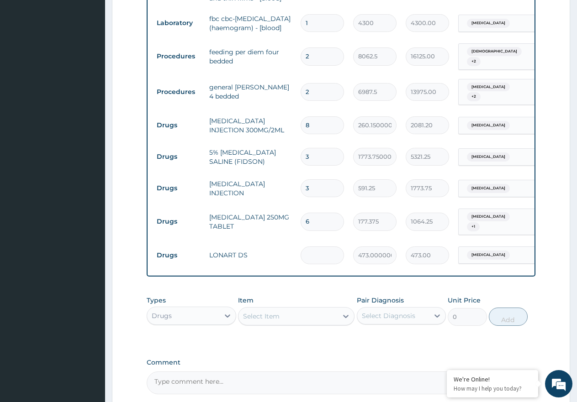
type input "0.00"
type input "6"
type input "2838.00"
type input "6"
click at [286, 309] on div "Select Item" at bounding box center [287, 316] width 99 height 15
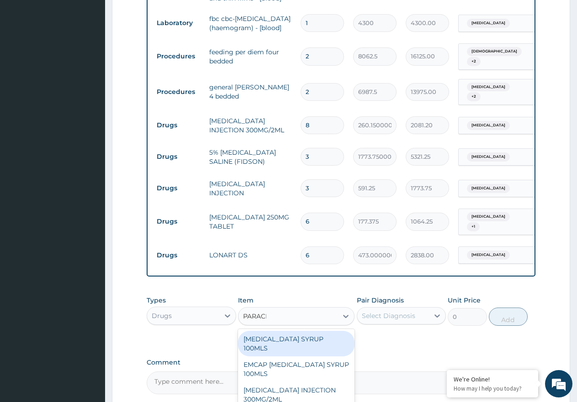
type input "PARACET"
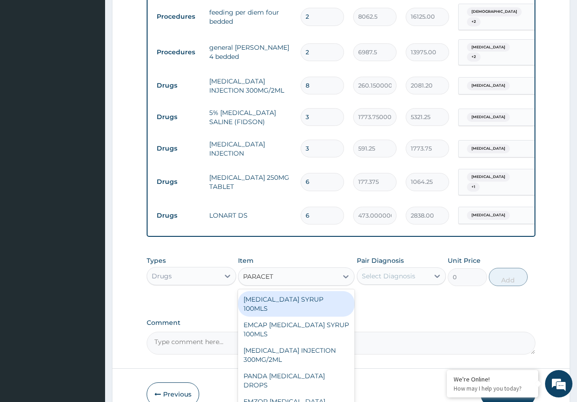
scroll to position [672, 0]
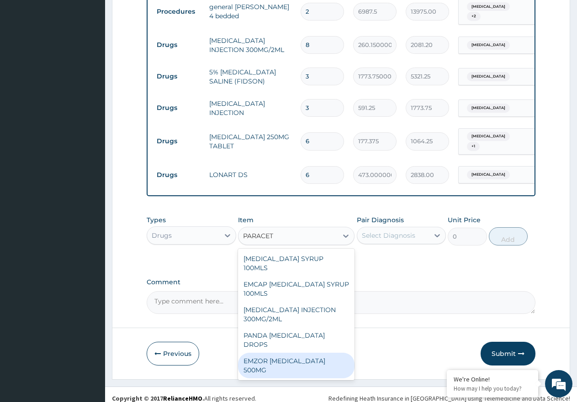
drag, startPoint x: 317, startPoint y: 339, endPoint x: 368, endPoint y: 307, distance: 60.2
click at [319, 353] on div "EMZOR PARACETAMOL 500MG" at bounding box center [296, 366] width 116 height 26
type input "23.65"
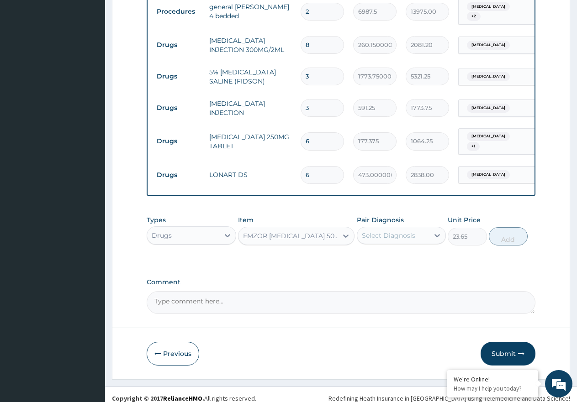
click at [410, 231] on div "Select Diagnosis" at bounding box center [388, 235] width 53 height 9
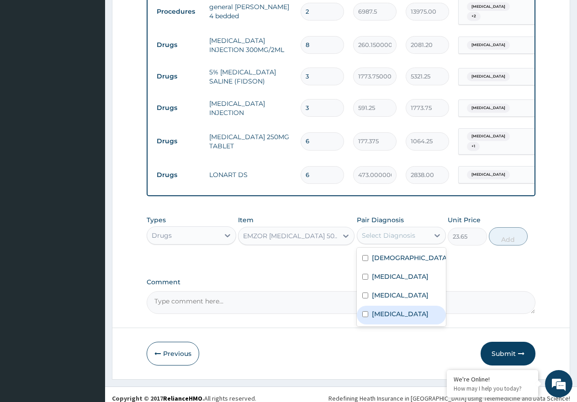
drag, startPoint x: 406, startPoint y: 311, endPoint x: 473, endPoint y: 269, distance: 79.4
click at [407, 311] on div "Malaria" at bounding box center [402, 315] width 90 height 19
checkbox input "true"
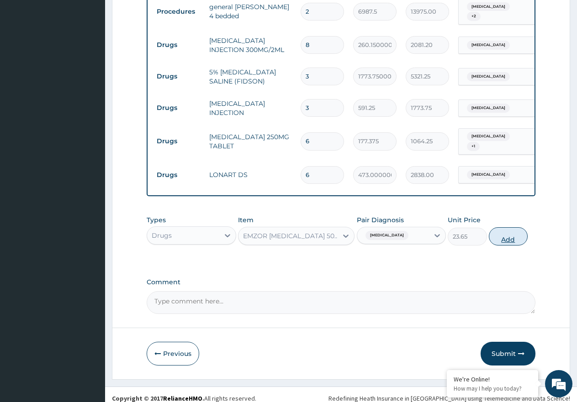
click at [505, 231] on button "Add" at bounding box center [508, 237] width 39 height 18
type input "0"
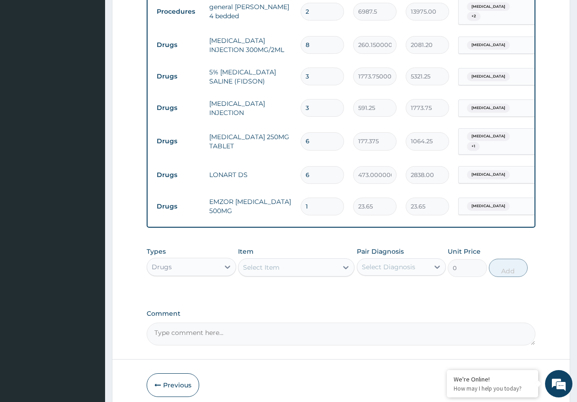
type input "18"
type input "425.70"
type input "18"
click at [279, 265] on div "Select Item" at bounding box center [287, 267] width 99 height 15
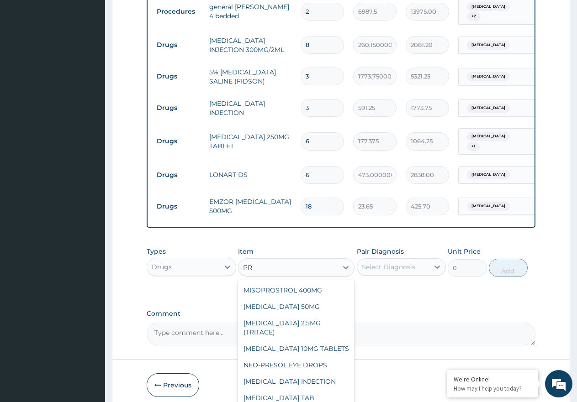
type input "P"
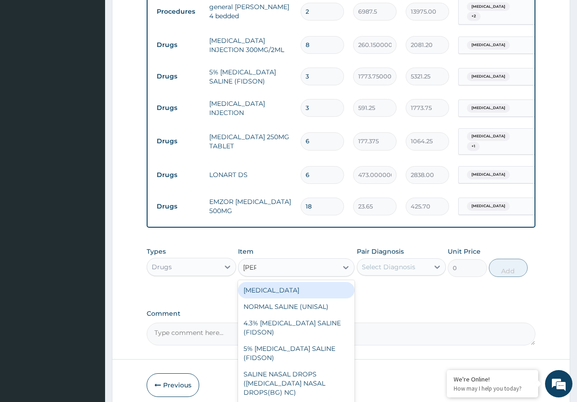
type input "SALB"
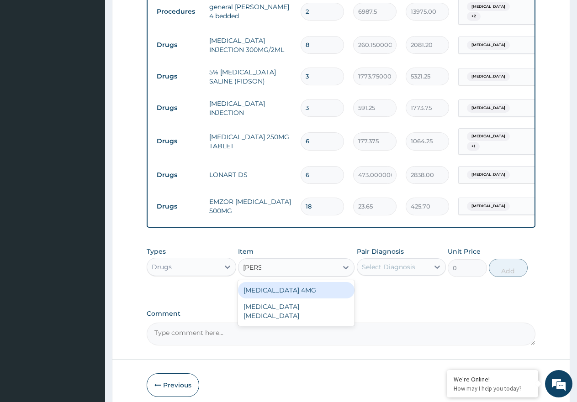
click at [306, 288] on div "SALBUTAMOL 4MG" at bounding box center [296, 290] width 116 height 16
type input "41.387499999999996"
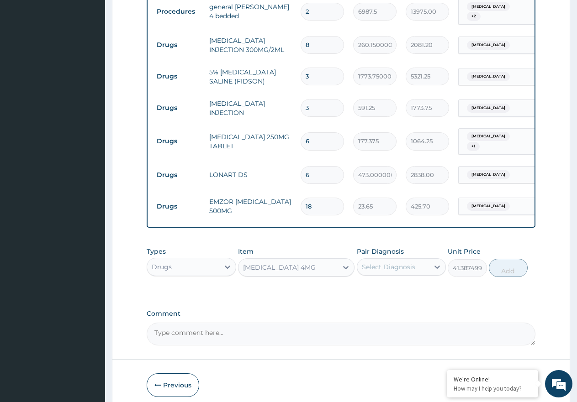
click at [380, 263] on div "Select Diagnosis" at bounding box center [388, 267] width 53 height 9
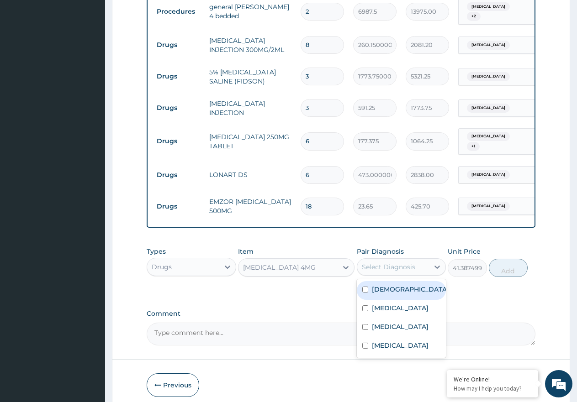
click at [398, 286] on div "Asthma" at bounding box center [402, 290] width 90 height 19
checkbox input "true"
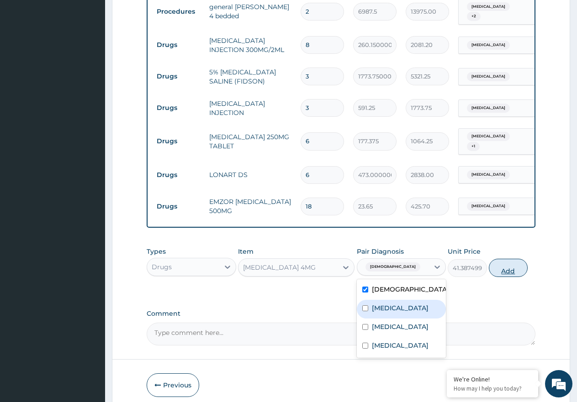
click at [510, 264] on button "Add" at bounding box center [508, 268] width 39 height 18
type input "0"
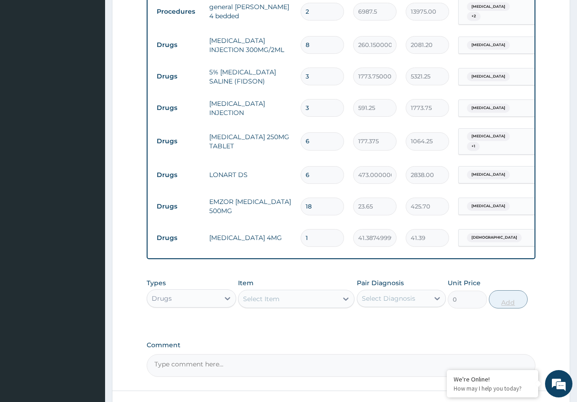
type input "15"
type input "620.81"
type input "15"
click at [275, 295] on div "Select Item" at bounding box center [261, 299] width 37 height 9
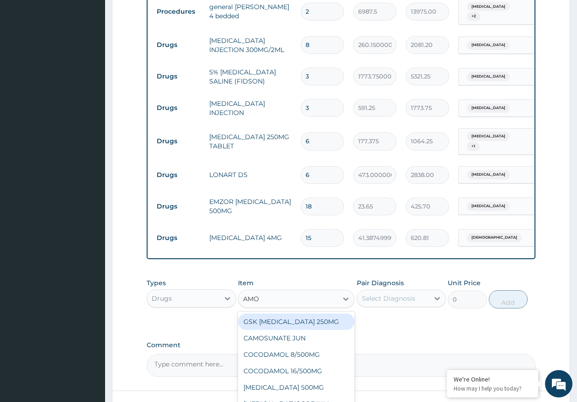
type input "AMOX"
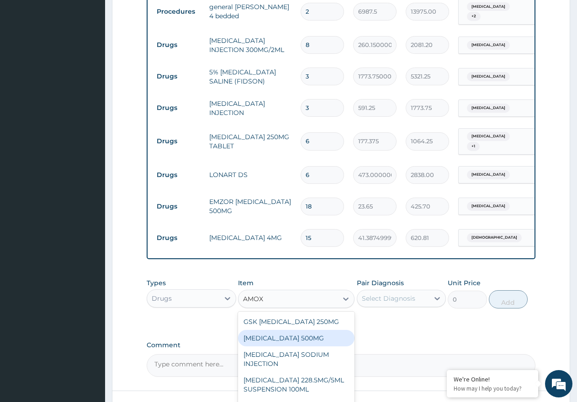
click at [315, 332] on div "AMOXICILLIN 500MG" at bounding box center [296, 338] width 116 height 16
type input "70.95"
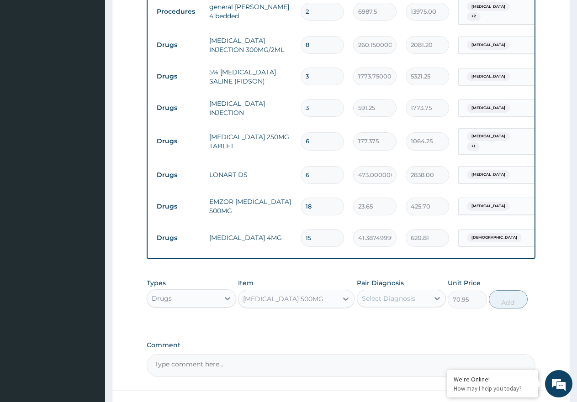
click at [368, 294] on div "Select Diagnosis" at bounding box center [388, 298] width 53 height 9
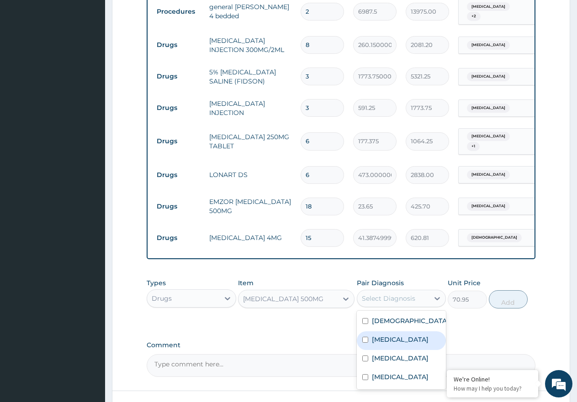
click at [390, 335] on label "Sepsis" at bounding box center [400, 339] width 57 height 9
checkbox input "true"
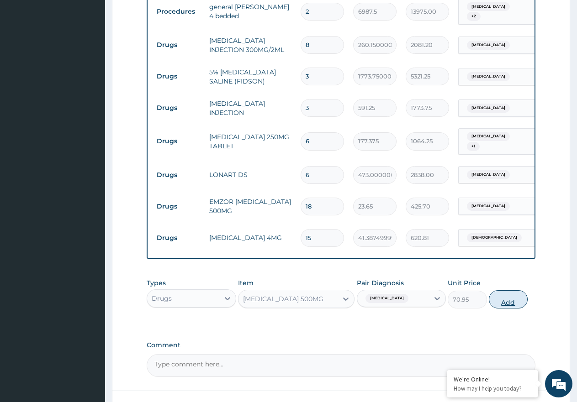
click at [508, 295] on button "Add" at bounding box center [508, 300] width 39 height 18
type input "0"
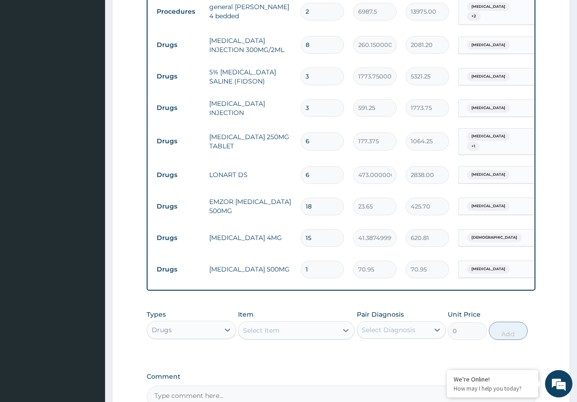
type input "11"
type input "780.45"
type input "115"
type input "8159.25"
type input "11"
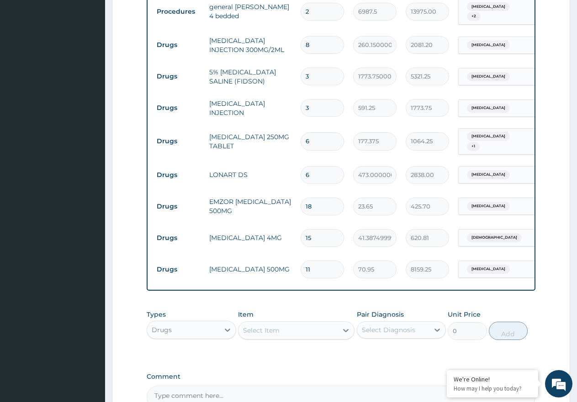
type input "780.45"
type input "1"
type input "70.95"
type input "15"
type input "1064.25"
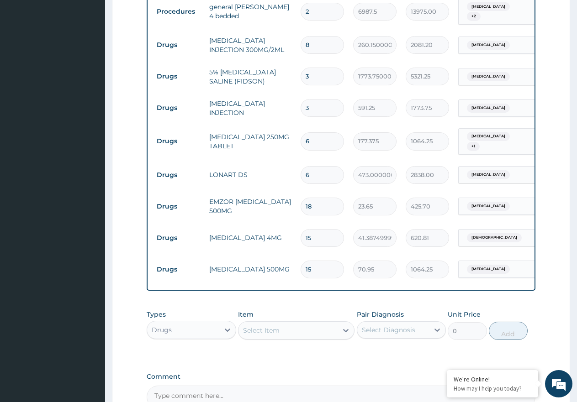
type input "15"
click at [313, 323] on div "Select Item" at bounding box center [287, 330] width 99 height 15
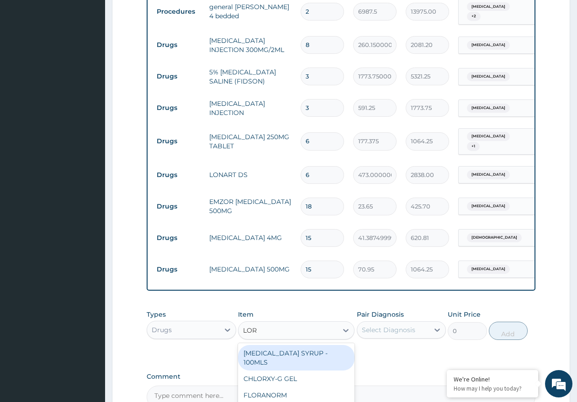
type input "LORA"
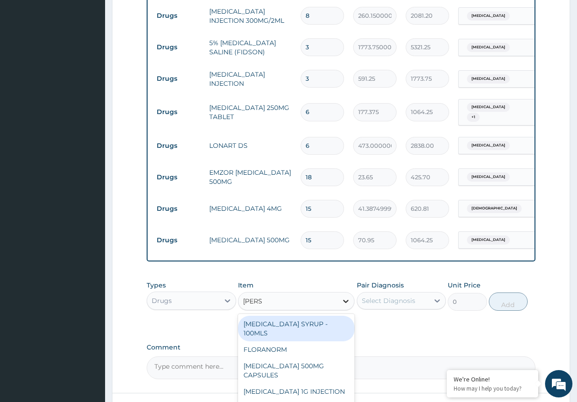
scroll to position [718, 0]
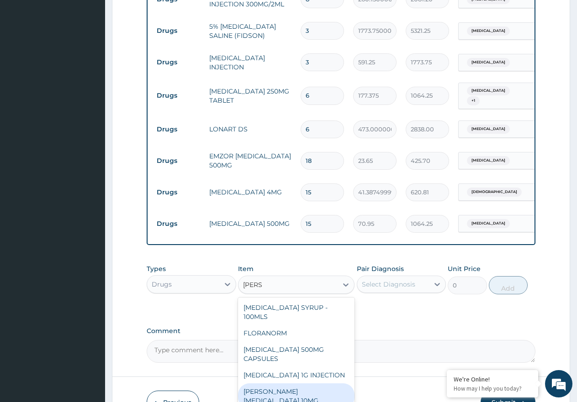
drag, startPoint x: 315, startPoint y: 386, endPoint x: 354, endPoint y: 362, distance: 45.8
click at [315, 387] on div "LORATYN LORATADINE 10MG" at bounding box center [296, 397] width 116 height 26
type input "88.6875"
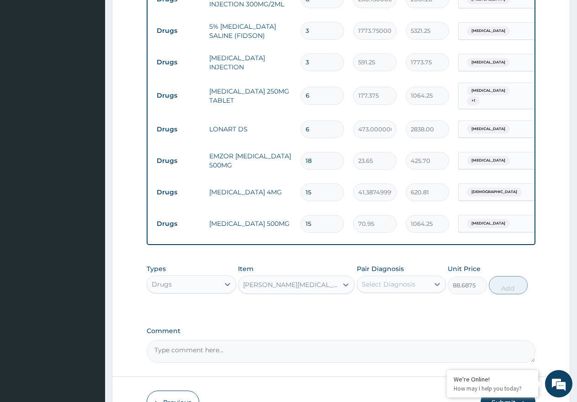
click at [396, 280] on div "Select Diagnosis" at bounding box center [388, 284] width 53 height 9
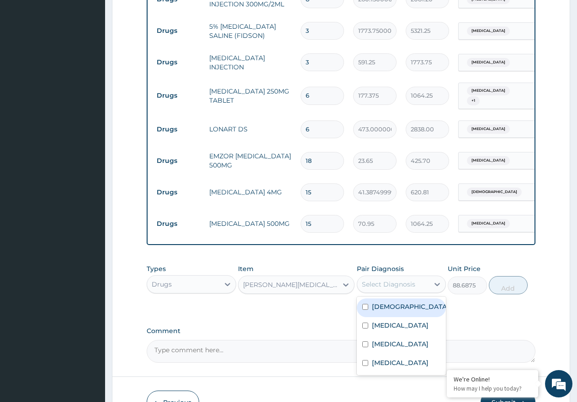
click at [396, 299] on div "Asthma" at bounding box center [402, 308] width 90 height 19
checkbox input "true"
click at [522, 279] on button "Add" at bounding box center [508, 285] width 39 height 18
type input "0"
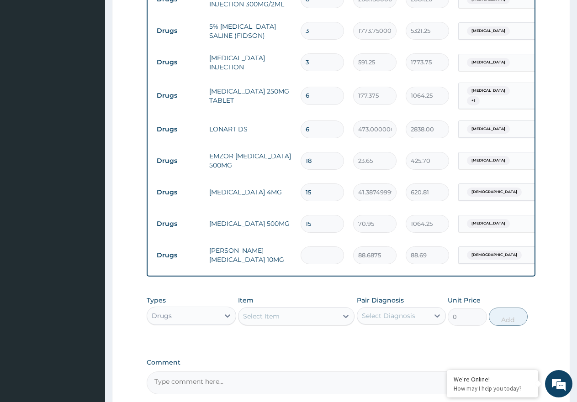
type input "0.00"
type input "8"
type input "709.50"
type input "8"
click at [293, 310] on div "Select Item" at bounding box center [287, 316] width 99 height 15
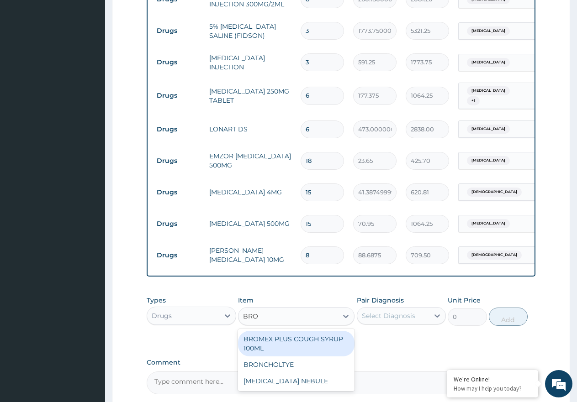
type input "BRON"
drag, startPoint x: 308, startPoint y: 329, endPoint x: 383, endPoint y: 323, distance: 75.2
click at [308, 331] on div "BRONCHOLTYE" at bounding box center [296, 339] width 116 height 16
type input "1773.7500000000002"
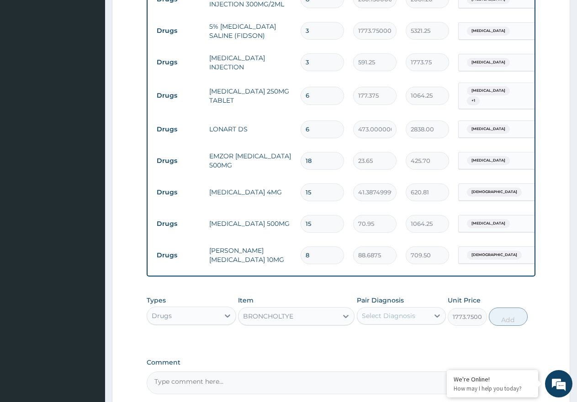
click at [395, 312] on div "Select Diagnosis" at bounding box center [388, 316] width 53 height 9
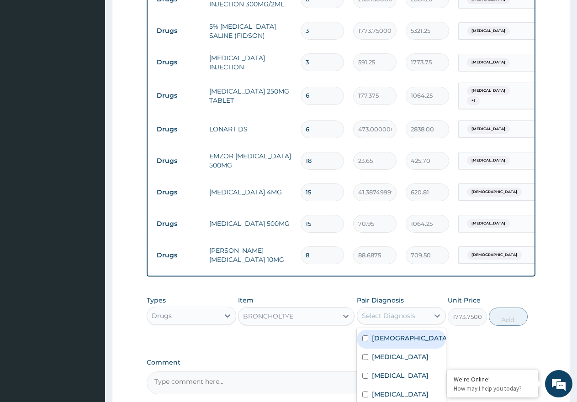
click at [405, 332] on div "Asthma" at bounding box center [402, 339] width 90 height 19
checkbox input "true"
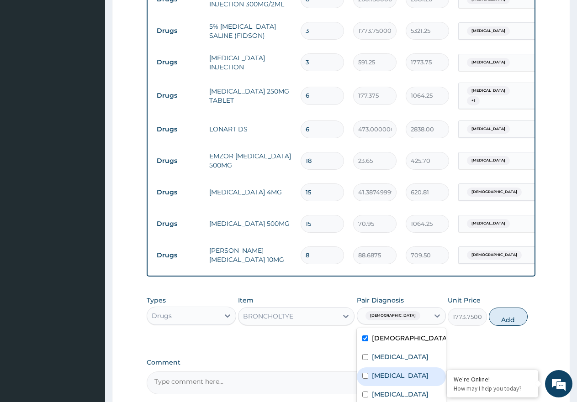
click at [409, 371] on label "Pneumonia" at bounding box center [400, 375] width 57 height 9
checkbox input "true"
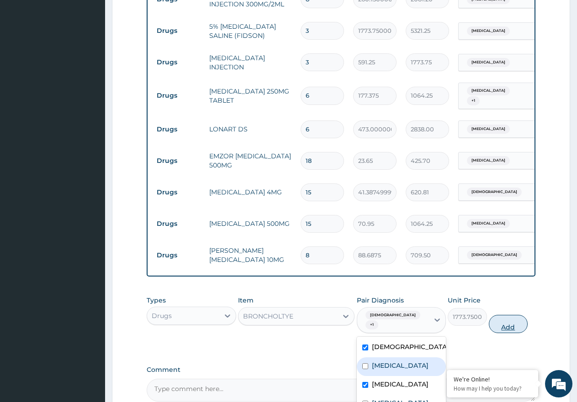
click at [512, 315] on button "Add" at bounding box center [508, 324] width 39 height 18
type input "0"
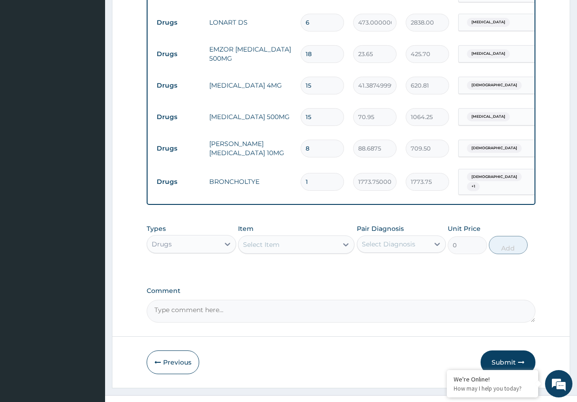
scroll to position [830, 0]
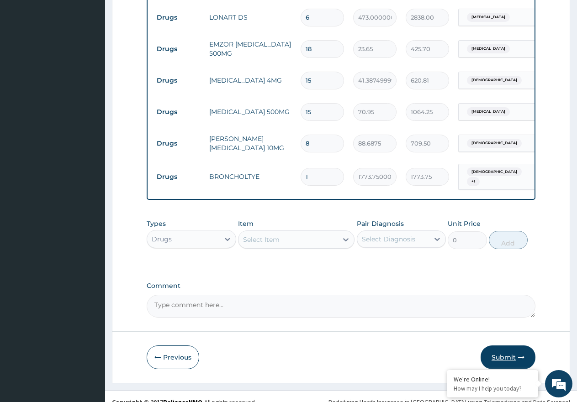
click at [503, 349] on button "Submit" at bounding box center [508, 358] width 55 height 24
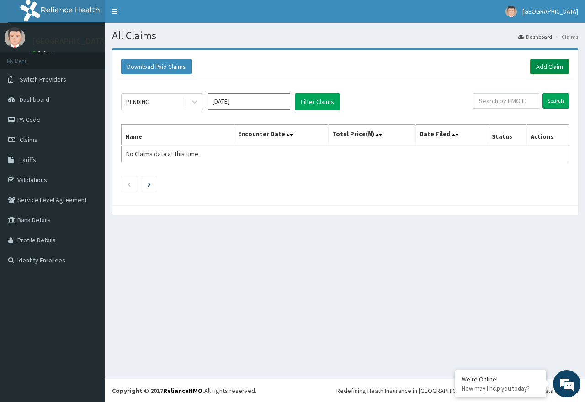
click at [544, 70] on link "Add Claim" at bounding box center [549, 67] width 39 height 16
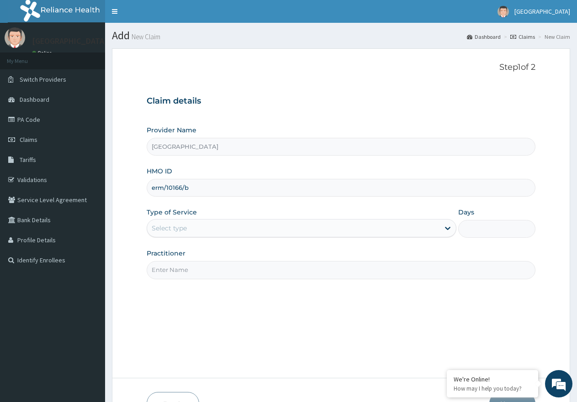
type input "ERM/10166/B"
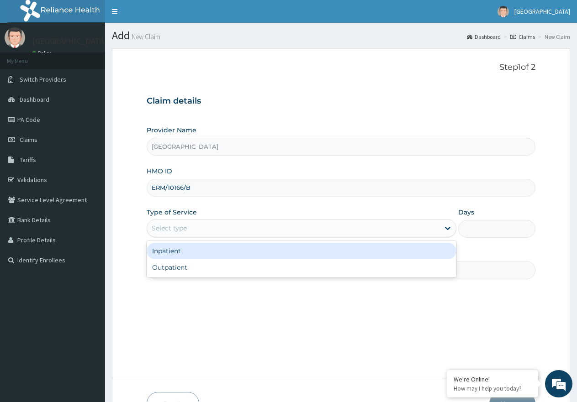
click at [419, 229] on div "Select type" at bounding box center [293, 228] width 292 height 15
click at [392, 249] on div "Inpatient" at bounding box center [301, 251] width 309 height 16
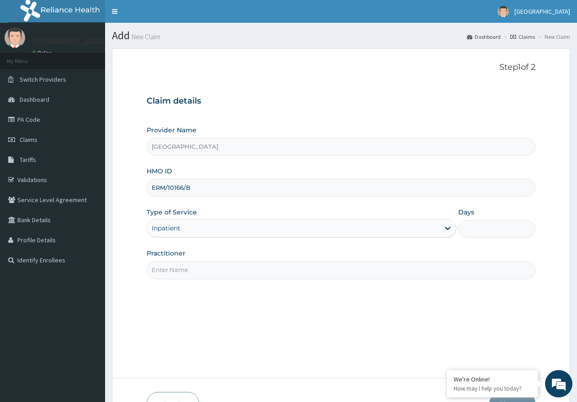
click at [504, 231] on input "Days" at bounding box center [496, 229] width 77 height 18
type input "3"
click at [216, 266] on input "Practitioner" at bounding box center [341, 270] width 389 height 18
type input "DR UZOMA"
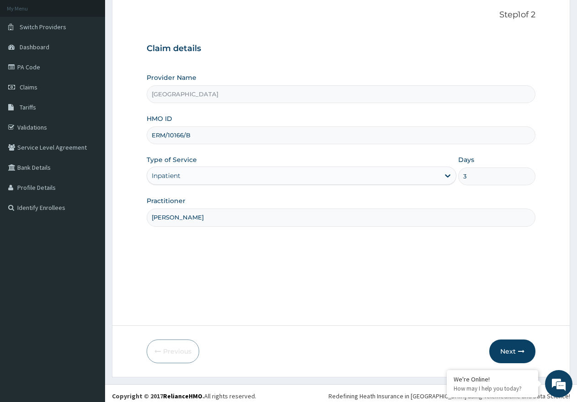
scroll to position [58, 0]
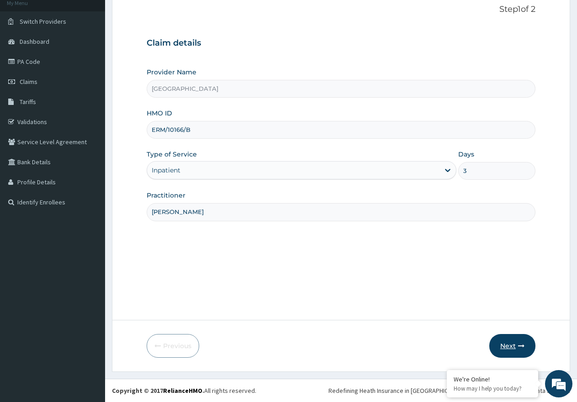
click at [505, 343] on button "Next" at bounding box center [512, 346] width 46 height 24
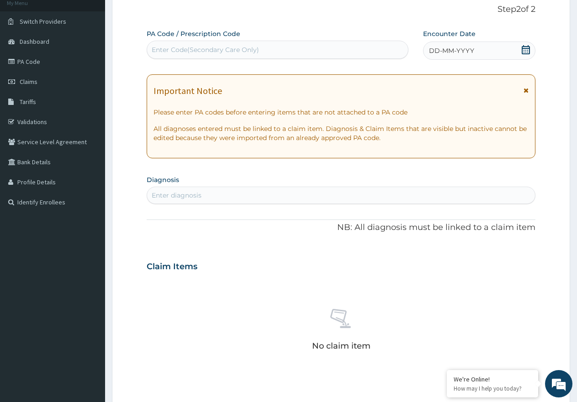
drag, startPoint x: 249, startPoint y: 45, endPoint x: 251, endPoint y: 58, distance: 12.4
click at [251, 49] on div "Enter Code(Secondary Care Only)" at bounding box center [205, 49] width 107 height 9
paste input "PA/57E84B"
type input "PA/57E84B"
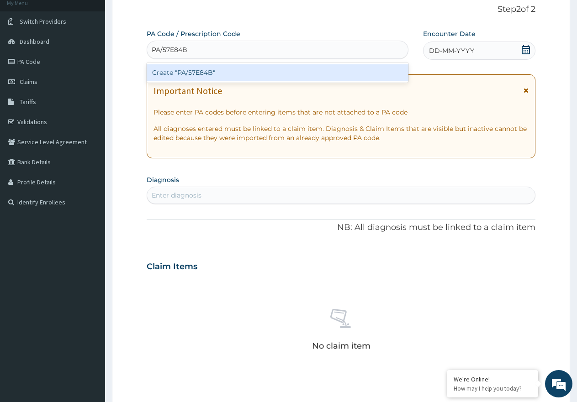
click at [206, 74] on div "Create "PA/57E84B"" at bounding box center [278, 72] width 262 height 16
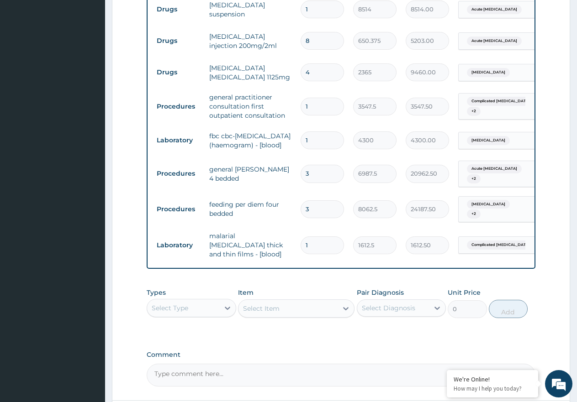
scroll to position [508, 0]
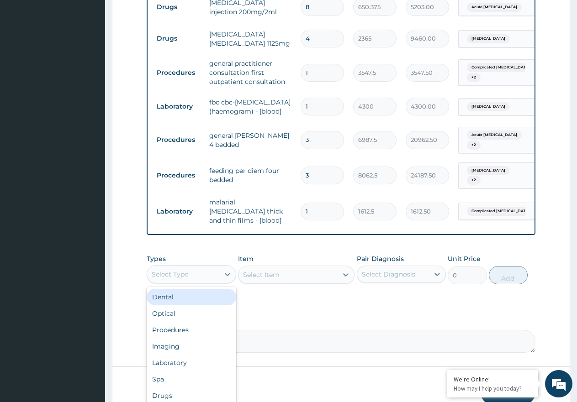
click at [214, 269] on div "Select Type" at bounding box center [183, 274] width 72 height 15
click at [203, 393] on div "Drugs" at bounding box center [192, 396] width 90 height 16
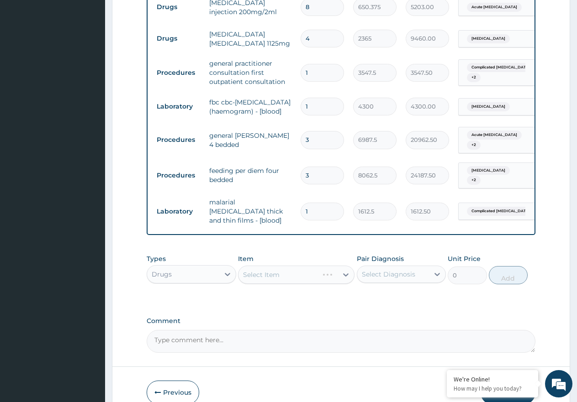
click at [271, 272] on div "Select Item" at bounding box center [296, 275] width 116 height 18
click at [275, 270] on div "Select Item" at bounding box center [261, 274] width 37 height 9
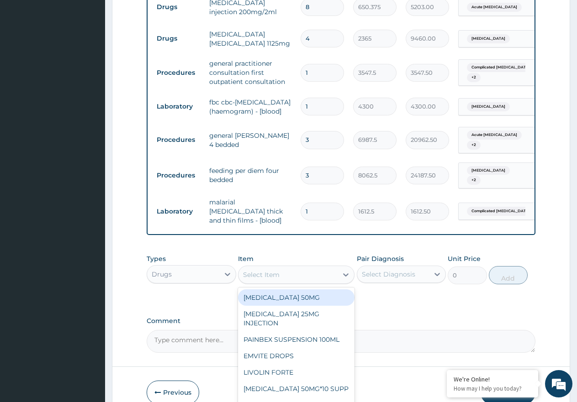
type input "P"
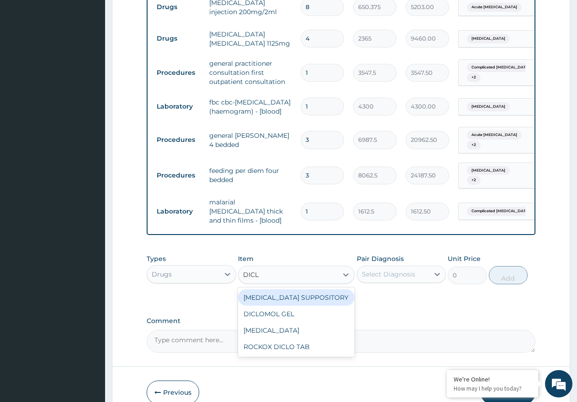
type input "DICLO"
click at [272, 292] on div "DICLOFENAC SUPPOSITORY" at bounding box center [296, 298] width 116 height 16
type input "118.25000000000001"
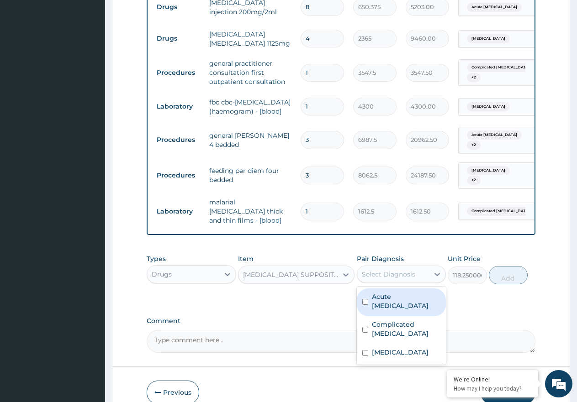
click at [398, 273] on div "Select Diagnosis" at bounding box center [388, 274] width 53 height 9
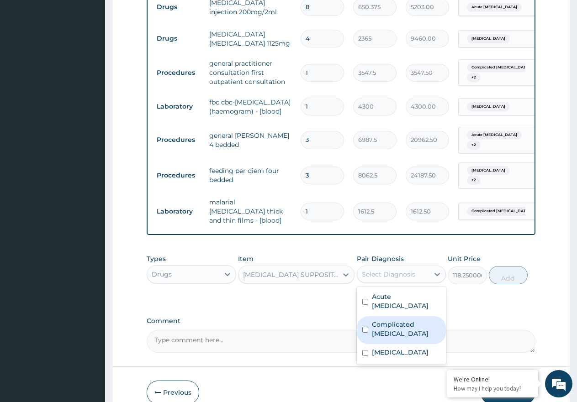
drag, startPoint x: 405, startPoint y: 312, endPoint x: 410, endPoint y: 312, distance: 4.7
click at [406, 320] on label "Complicated malaria" at bounding box center [406, 329] width 69 height 18
checkbox input "true"
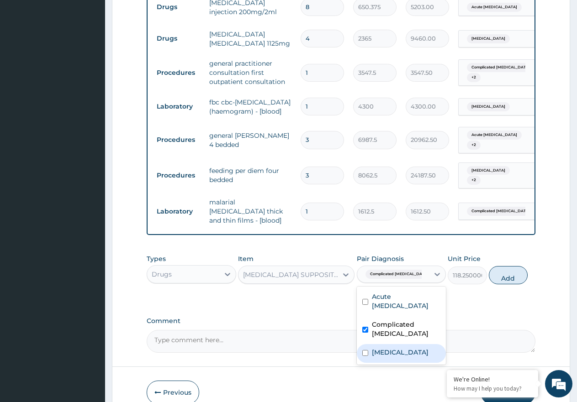
click at [430, 344] on div "Sepsis" at bounding box center [402, 353] width 90 height 19
checkbox input "true"
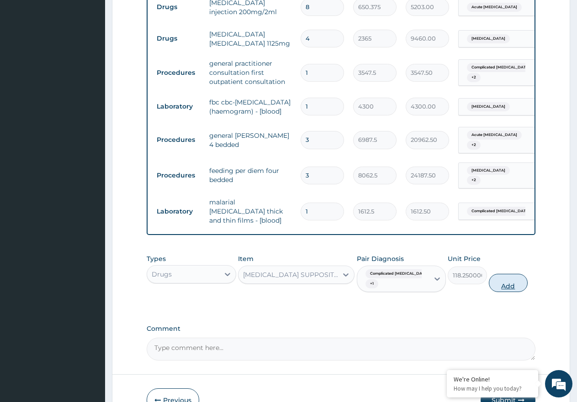
click at [511, 281] on button "Add" at bounding box center [508, 283] width 39 height 18
type input "0"
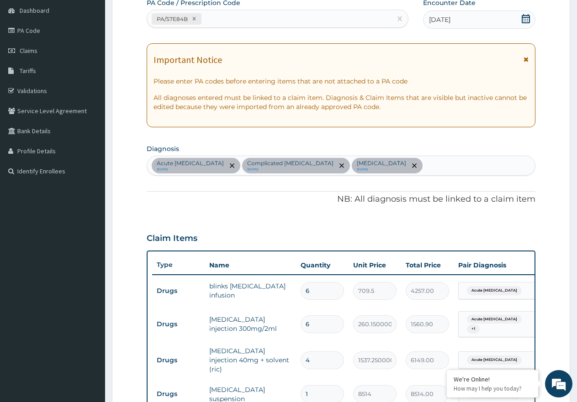
scroll to position [83, 0]
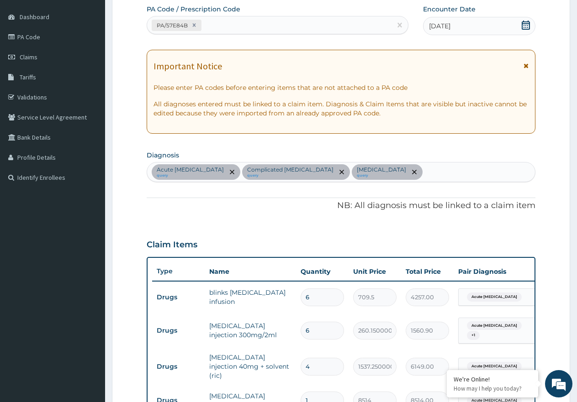
click at [280, 28] on div "PA/57E84B" at bounding box center [269, 25] width 244 height 15
paste input "PA/78542D"
type input "PA/78542D"
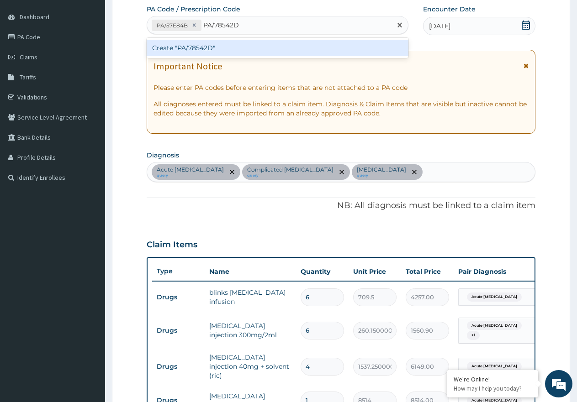
click at [233, 28] on input "PA/78542D" at bounding box center [221, 25] width 37 height 9
click at [206, 50] on div "Create "PA/78542D"" at bounding box center [278, 48] width 262 height 16
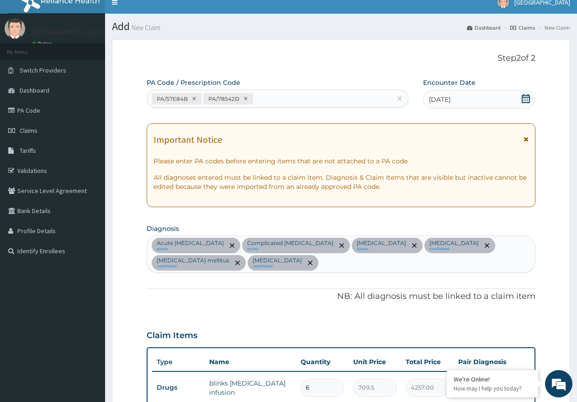
scroll to position [0, 0]
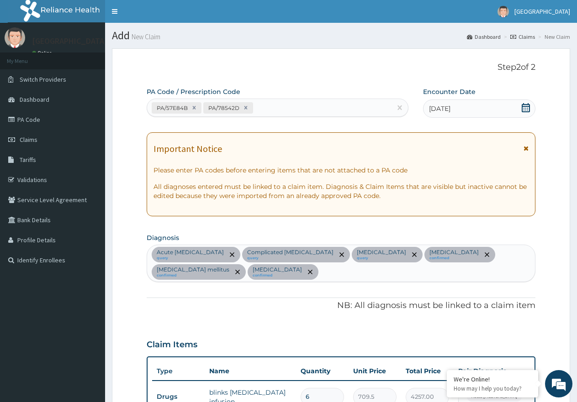
click at [276, 108] on div "PA/57E84B PA/78542D" at bounding box center [269, 108] width 244 height 15
paste input "PA/215F6A"
type input "PA/215F6A"
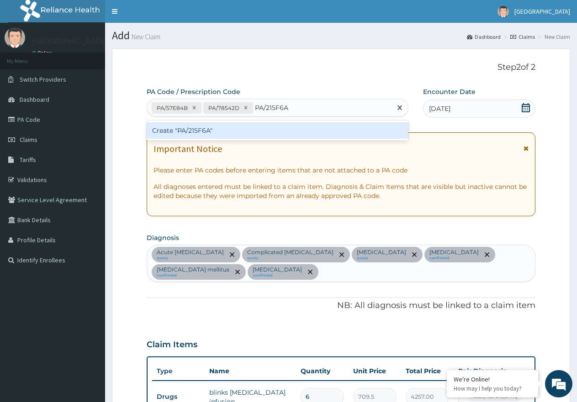
click at [186, 130] on div "Create "PA/215F6A"" at bounding box center [278, 130] width 262 height 16
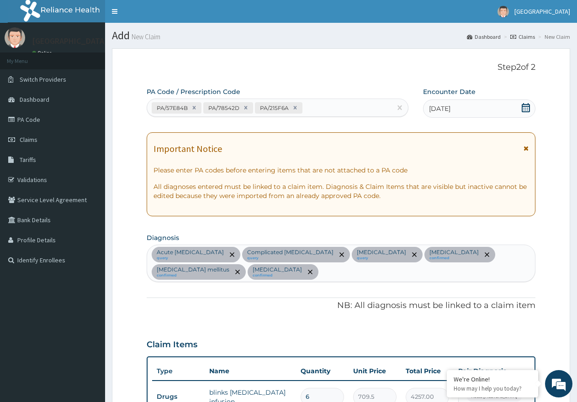
click at [311, 103] on div "PA/57E84B PA/78542D PA/215F6A" at bounding box center [269, 108] width 244 height 15
paste input "PA/33FBDE"
type input "PA/33FBDE"
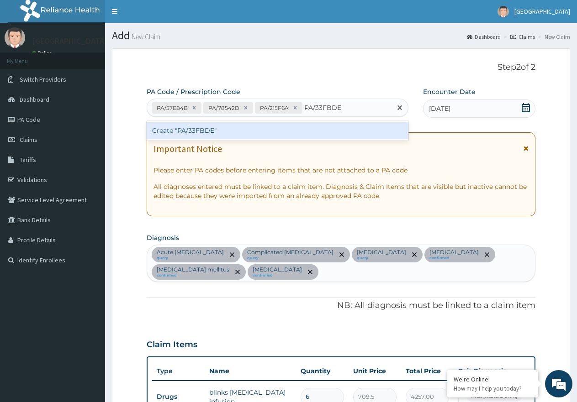
click at [202, 133] on div "Create "PA/33FBDE"" at bounding box center [278, 130] width 262 height 16
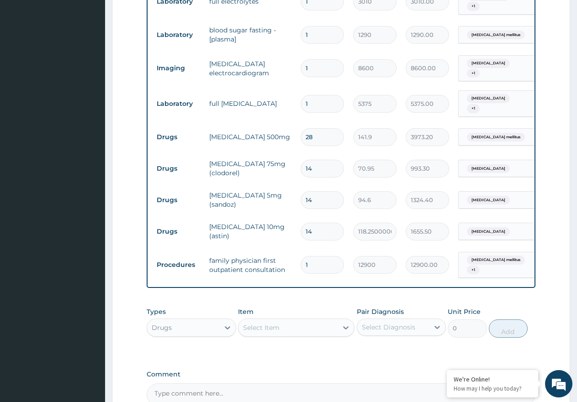
scroll to position [852, 0]
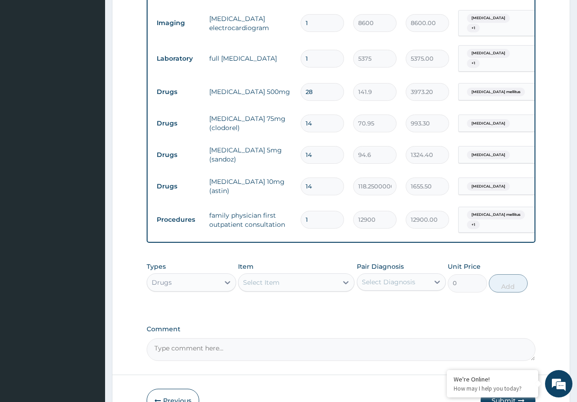
click at [248, 278] on div "Select Item" at bounding box center [261, 282] width 37 height 9
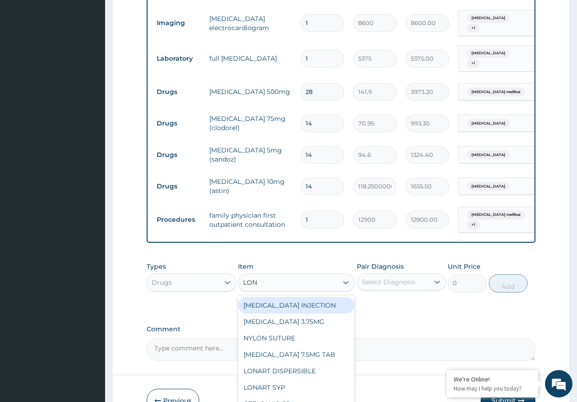
type input "LONA"
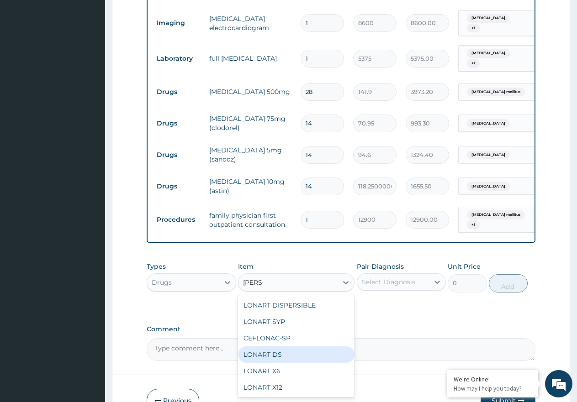
click at [286, 347] on div "LONART DS" at bounding box center [296, 355] width 116 height 16
type input "473.00000000000006"
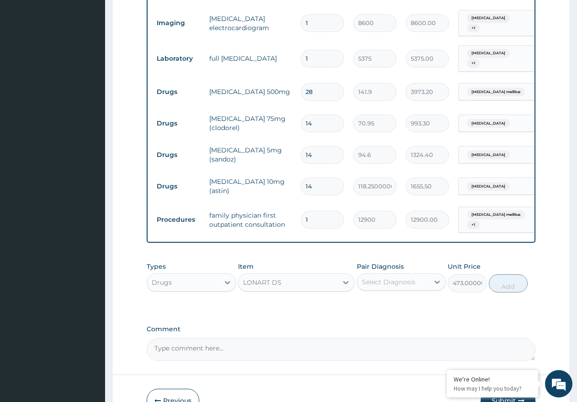
click at [403, 278] on div "Select Diagnosis" at bounding box center [388, 282] width 53 height 9
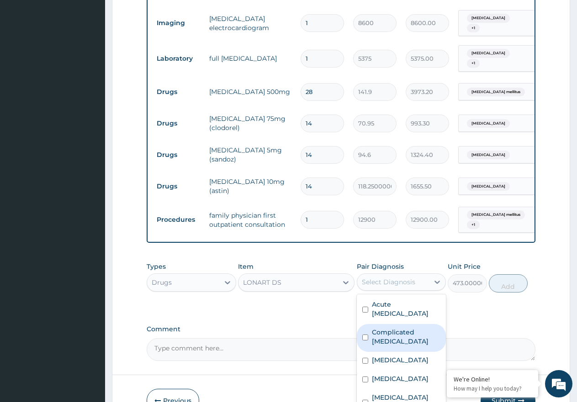
click at [428, 328] on label "Complicated malaria" at bounding box center [406, 337] width 69 height 18
checkbox input "true"
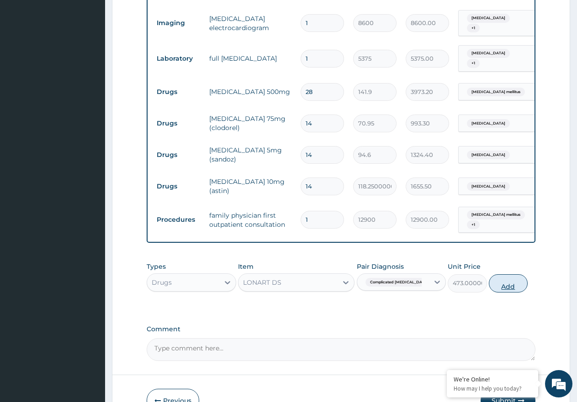
click at [511, 275] on button "Add" at bounding box center [508, 284] width 39 height 18
type input "0"
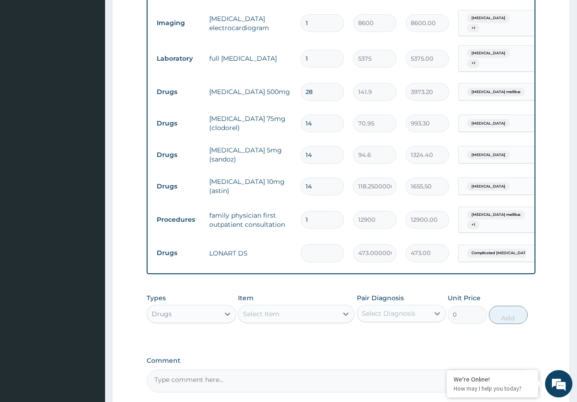
type input "0.00"
type input "6"
type input "2838.00"
type input "6"
click at [278, 310] on div "Select Item" at bounding box center [261, 314] width 37 height 9
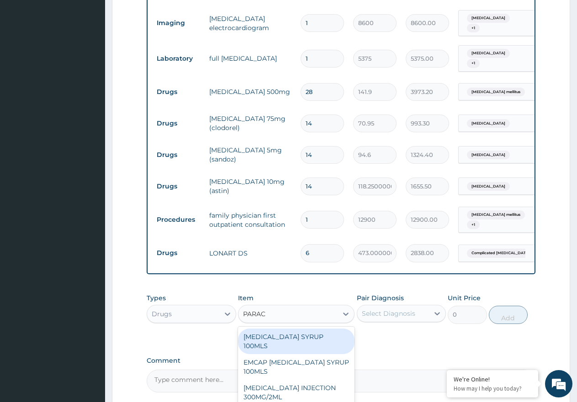
type input "PARACE"
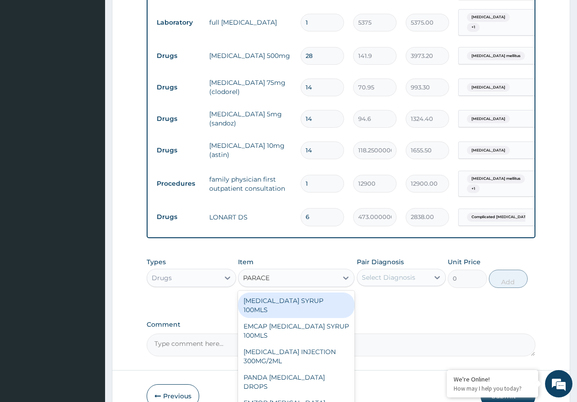
scroll to position [926, 0]
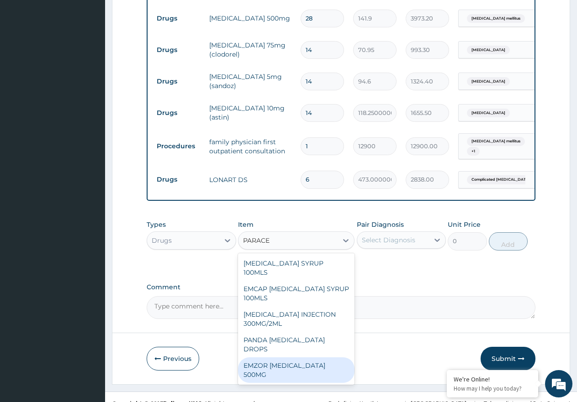
click at [338, 358] on div "EMZOR PARACETAMOL 500MG" at bounding box center [296, 371] width 116 height 26
type input "23.65"
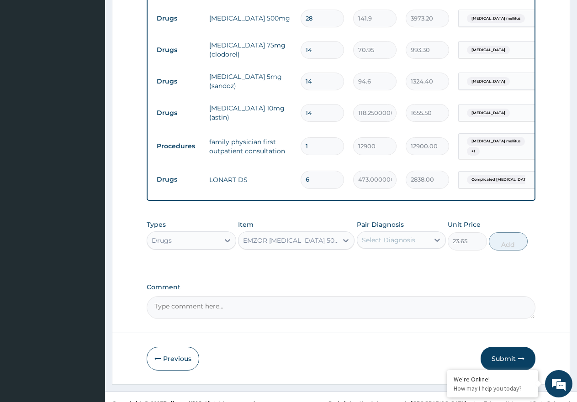
click at [409, 236] on div "Select Diagnosis" at bounding box center [388, 240] width 53 height 9
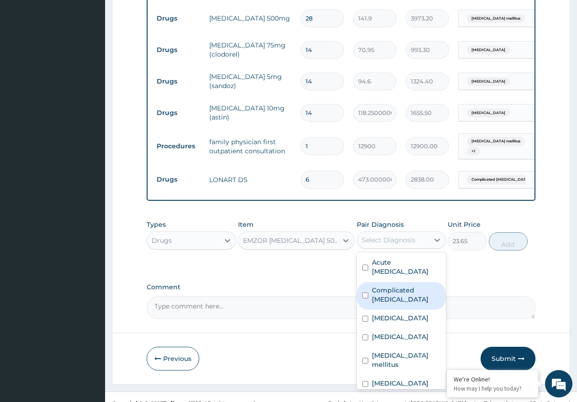
click at [405, 286] on label "Complicated malaria" at bounding box center [406, 295] width 69 height 18
checkbox input "true"
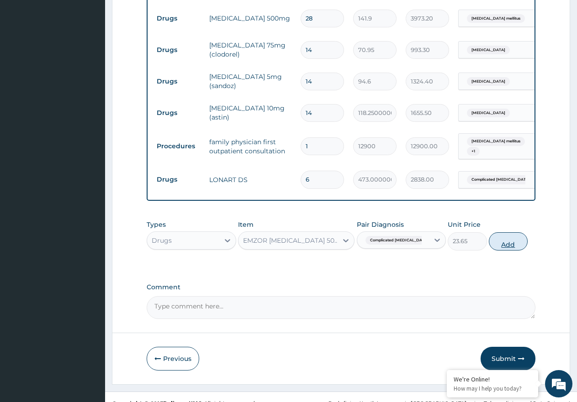
click at [503, 233] on button "Add" at bounding box center [508, 242] width 39 height 18
type input "0"
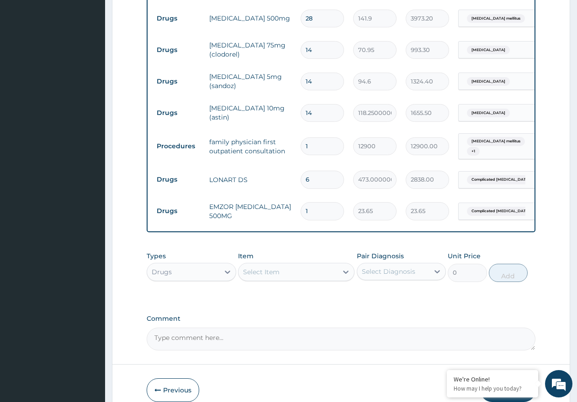
type input "18"
type input "425.70"
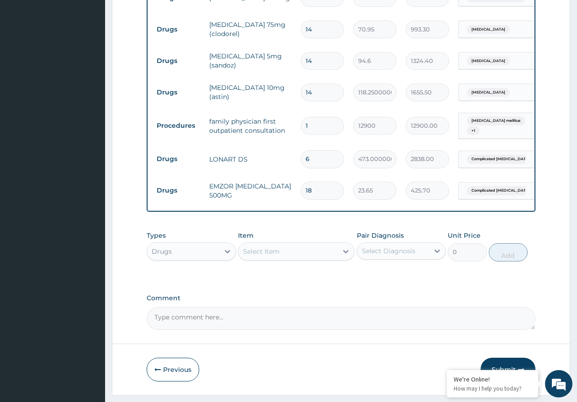
scroll to position [957, 0]
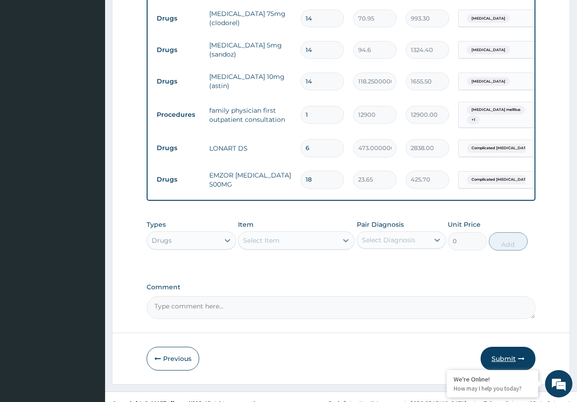
type input "18"
click at [514, 347] on button "Submit" at bounding box center [508, 359] width 55 height 24
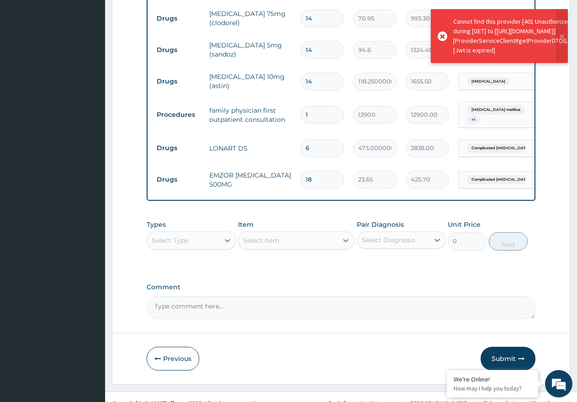
click at [442, 38] on icon at bounding box center [443, 37] width 10 height 10
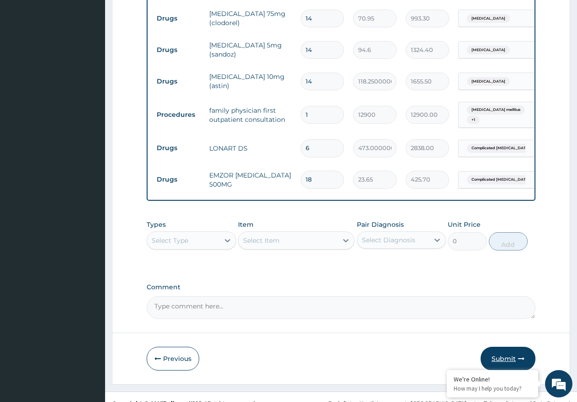
click at [510, 347] on button "Submit" at bounding box center [508, 359] width 55 height 24
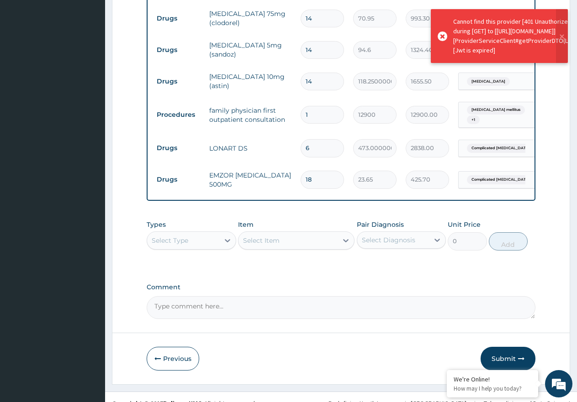
click at [443, 37] on icon at bounding box center [443, 37] width 10 height 10
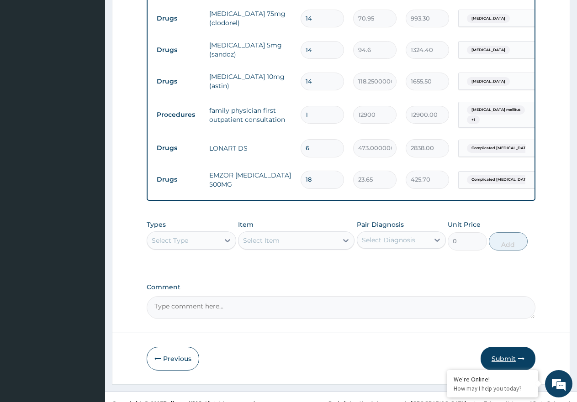
click at [506, 347] on button "Submit" at bounding box center [508, 359] width 55 height 24
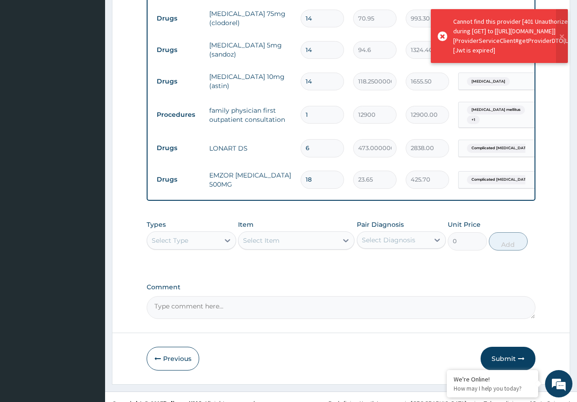
click at [443, 38] on icon at bounding box center [443, 37] width 10 height 10
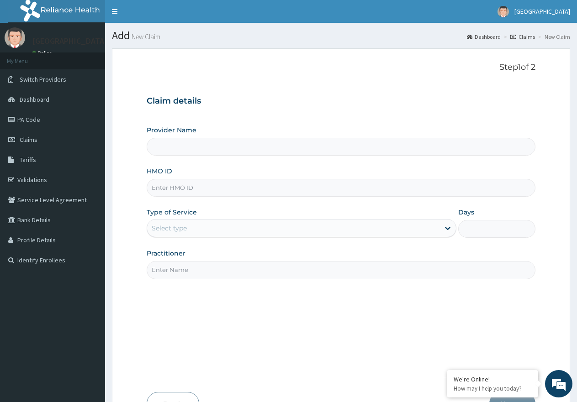
scroll to position [58, 0]
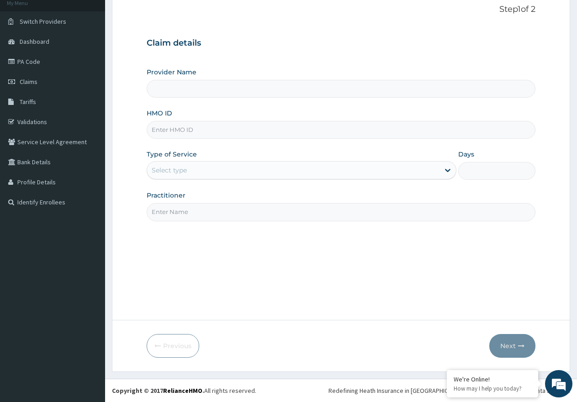
paste input "ERM/10166/B"
type input "ERM/10166/B"
click at [442, 168] on div at bounding box center [447, 170] width 16 height 16
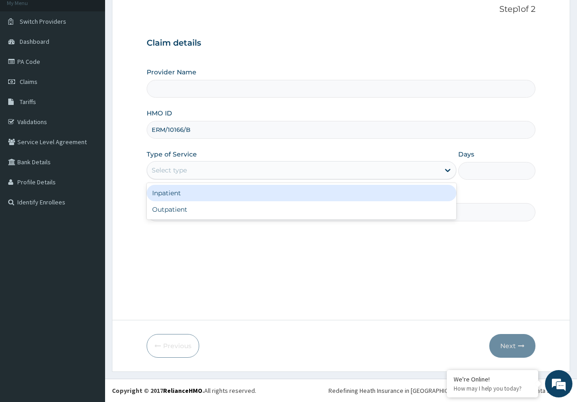
click at [407, 193] on div "Inpatient" at bounding box center [301, 193] width 309 height 16
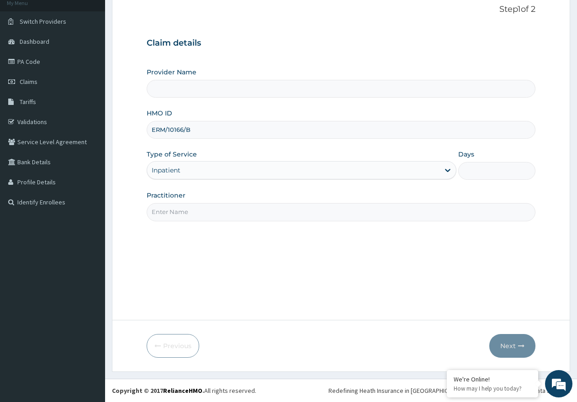
click at [506, 179] on input "Days" at bounding box center [496, 171] width 77 height 18
type input "3"
